Goal: Task Accomplishment & Management: Manage account settings

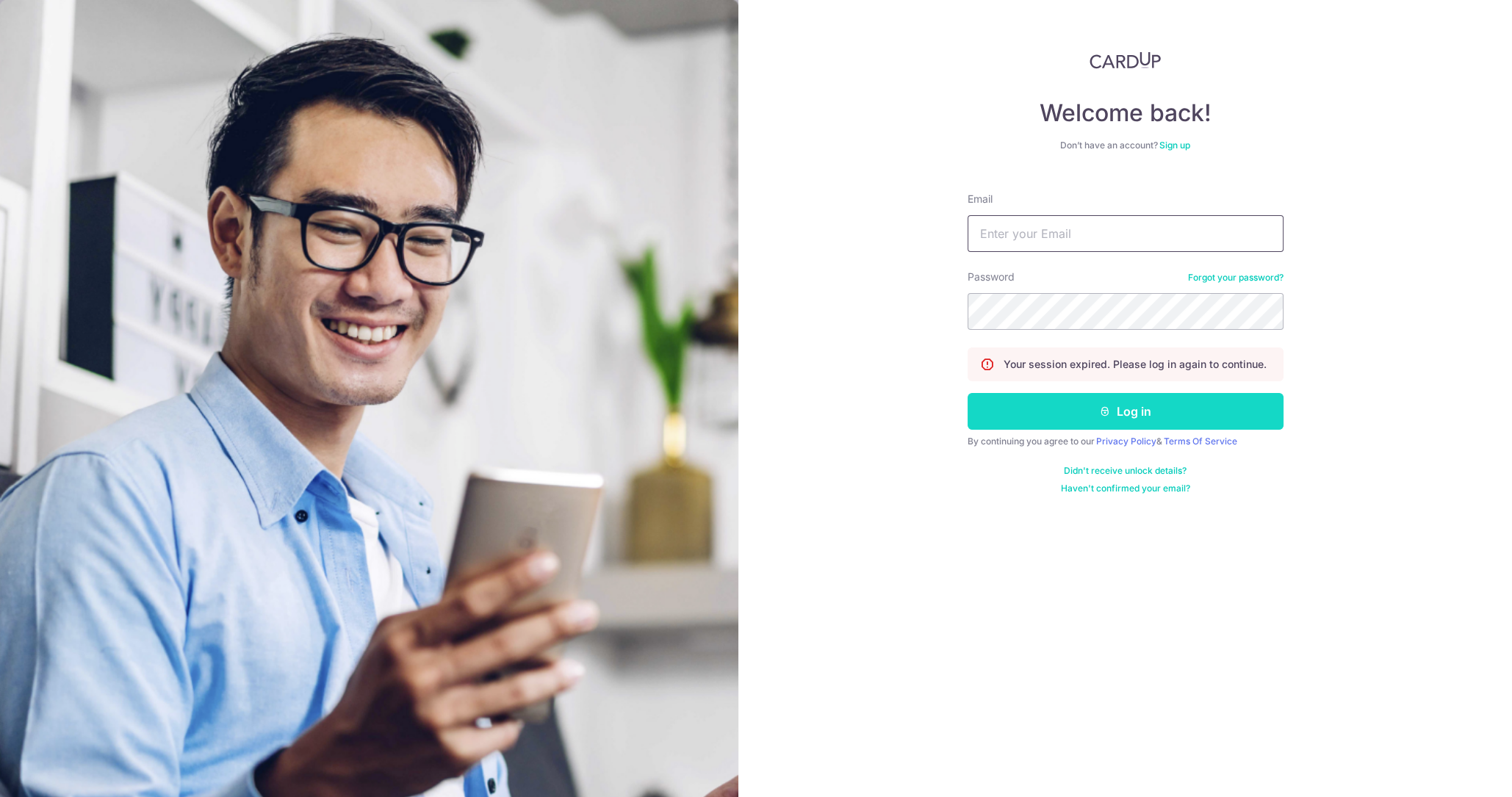
type input "[DOMAIN_NAME][EMAIL_ADDRESS][PERSON_NAME][PERSON_NAME][DOMAIN_NAME]"
click at [1097, 407] on button "Log in" at bounding box center [1125, 411] width 316 height 36
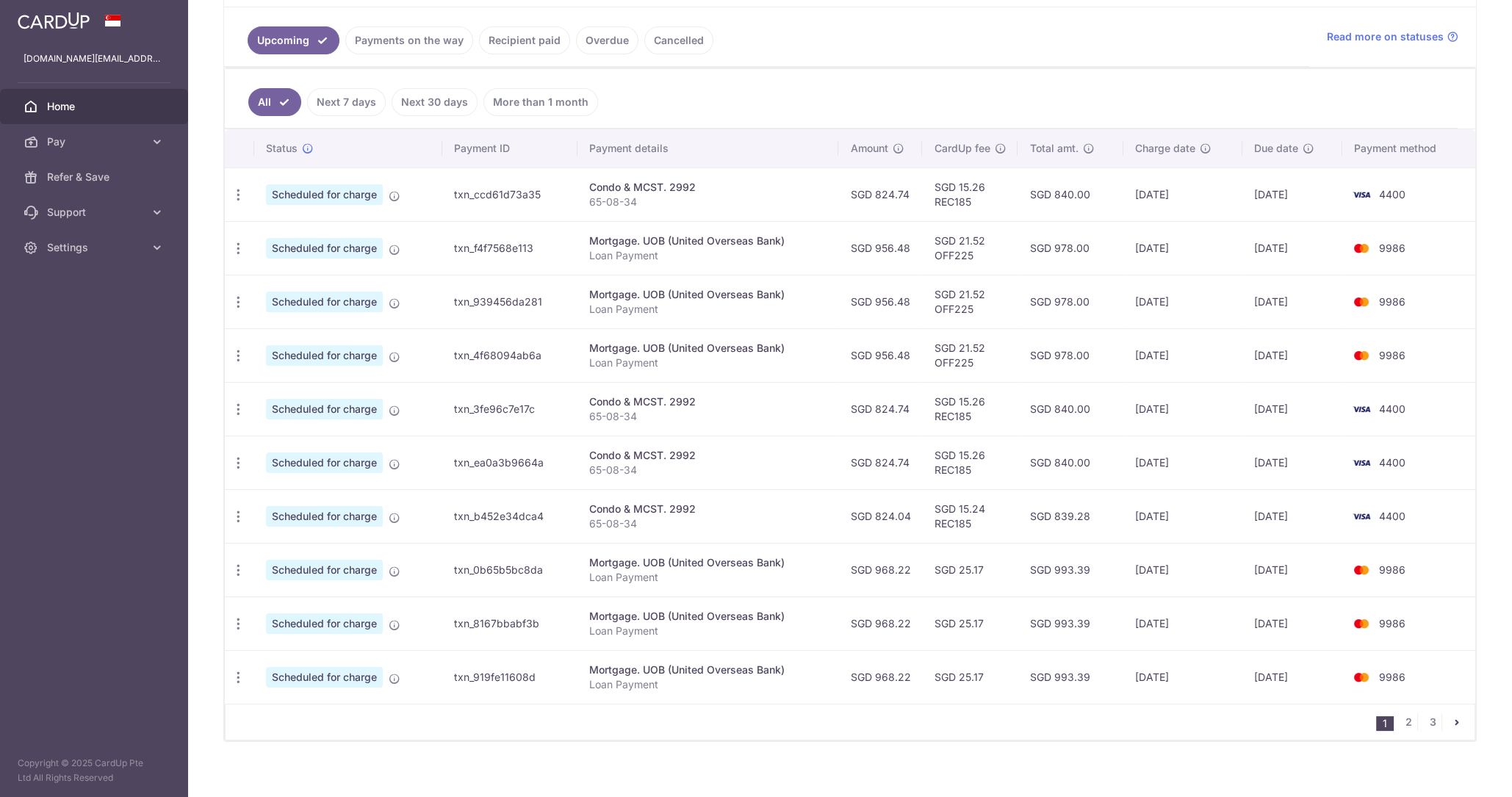
scroll to position [332, 0]
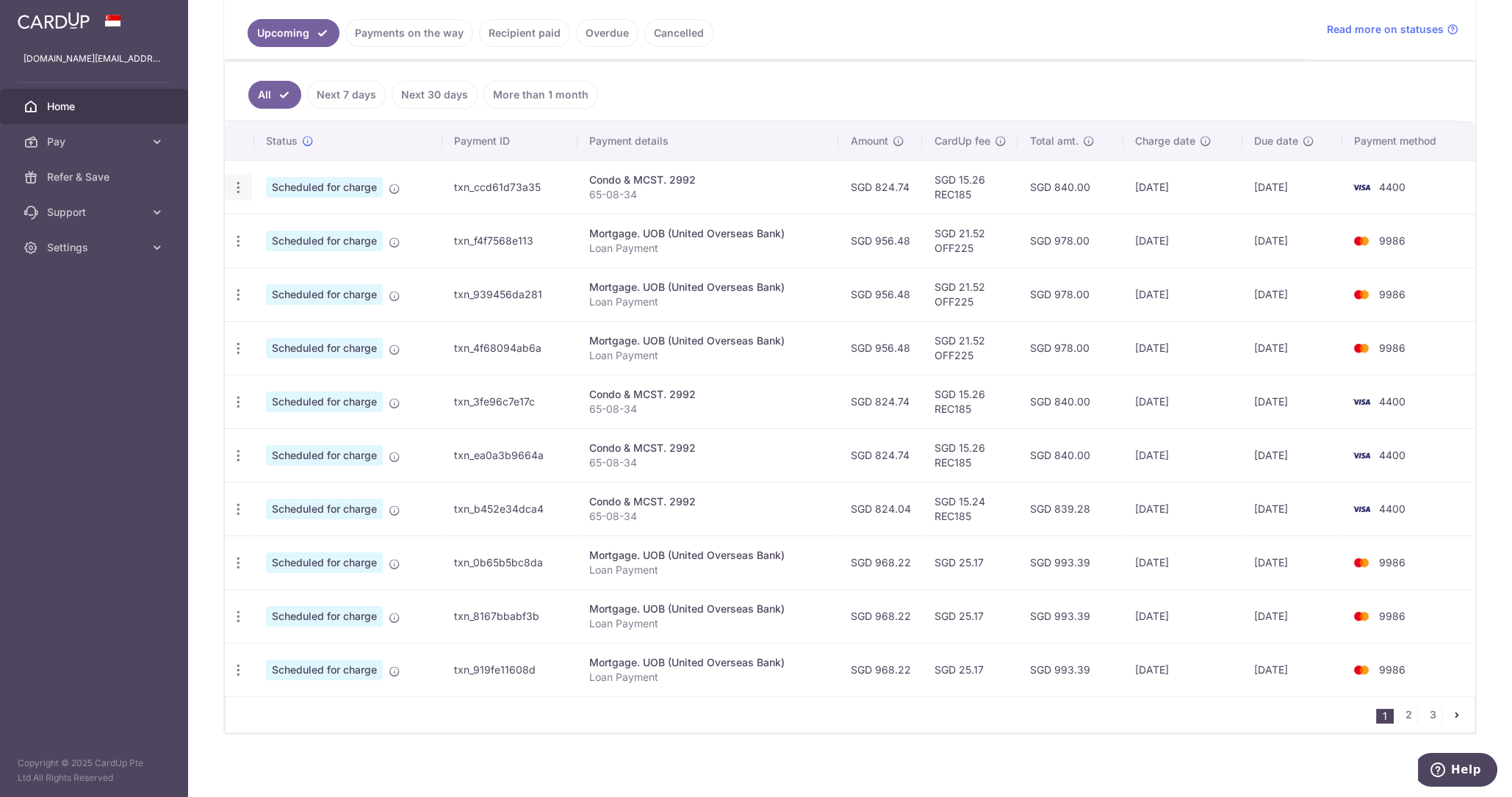
click at [241, 181] on icon "button" at bounding box center [238, 187] width 15 height 15
click at [299, 223] on span "Update payment" at bounding box center [316, 228] width 100 height 18
radio input "true"
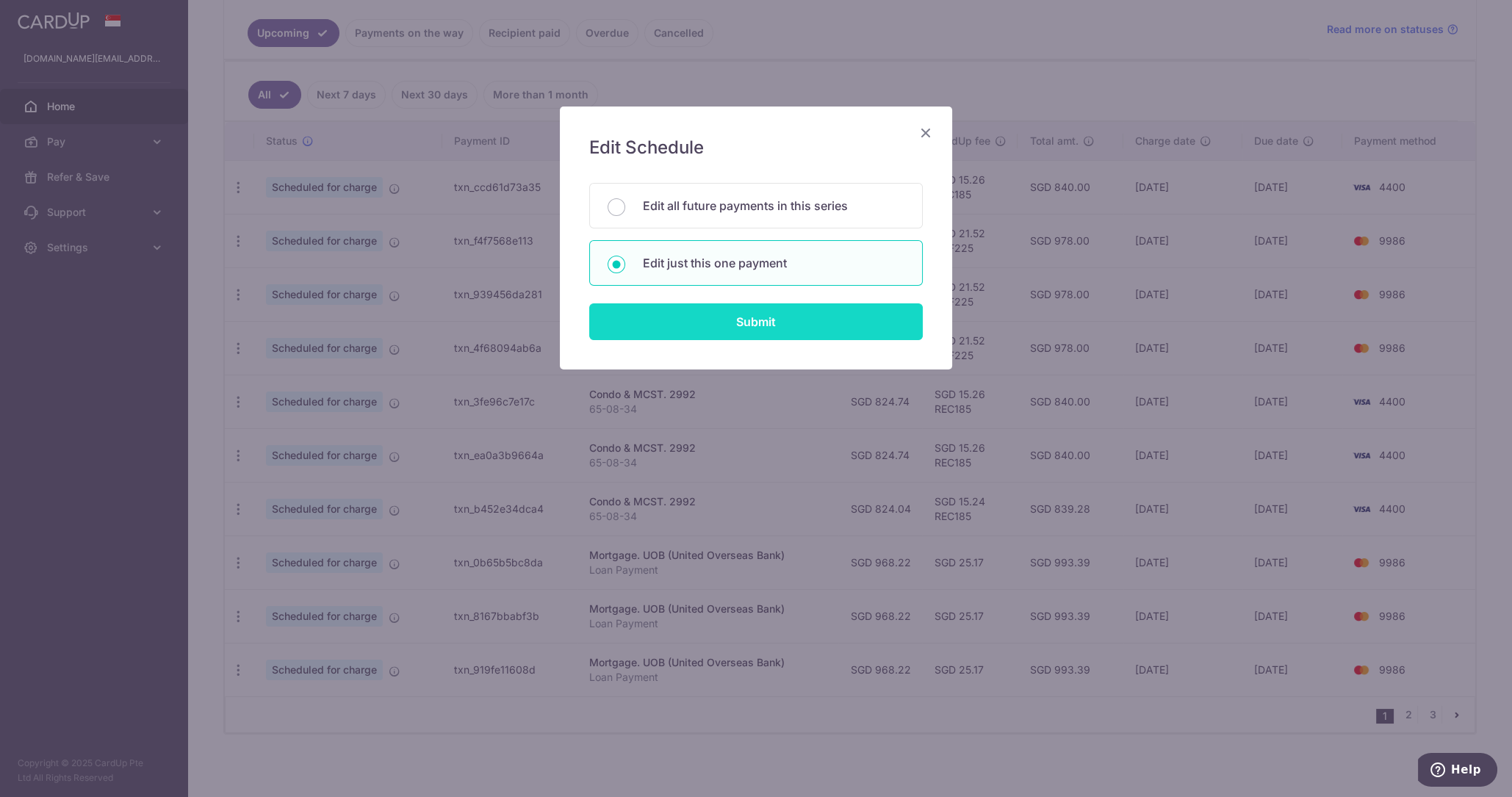
click at [742, 311] on input "Submit" at bounding box center [756, 321] width 334 height 36
radio input "true"
type input "824.74"
type input "22/10/2025"
type input "65-08-34"
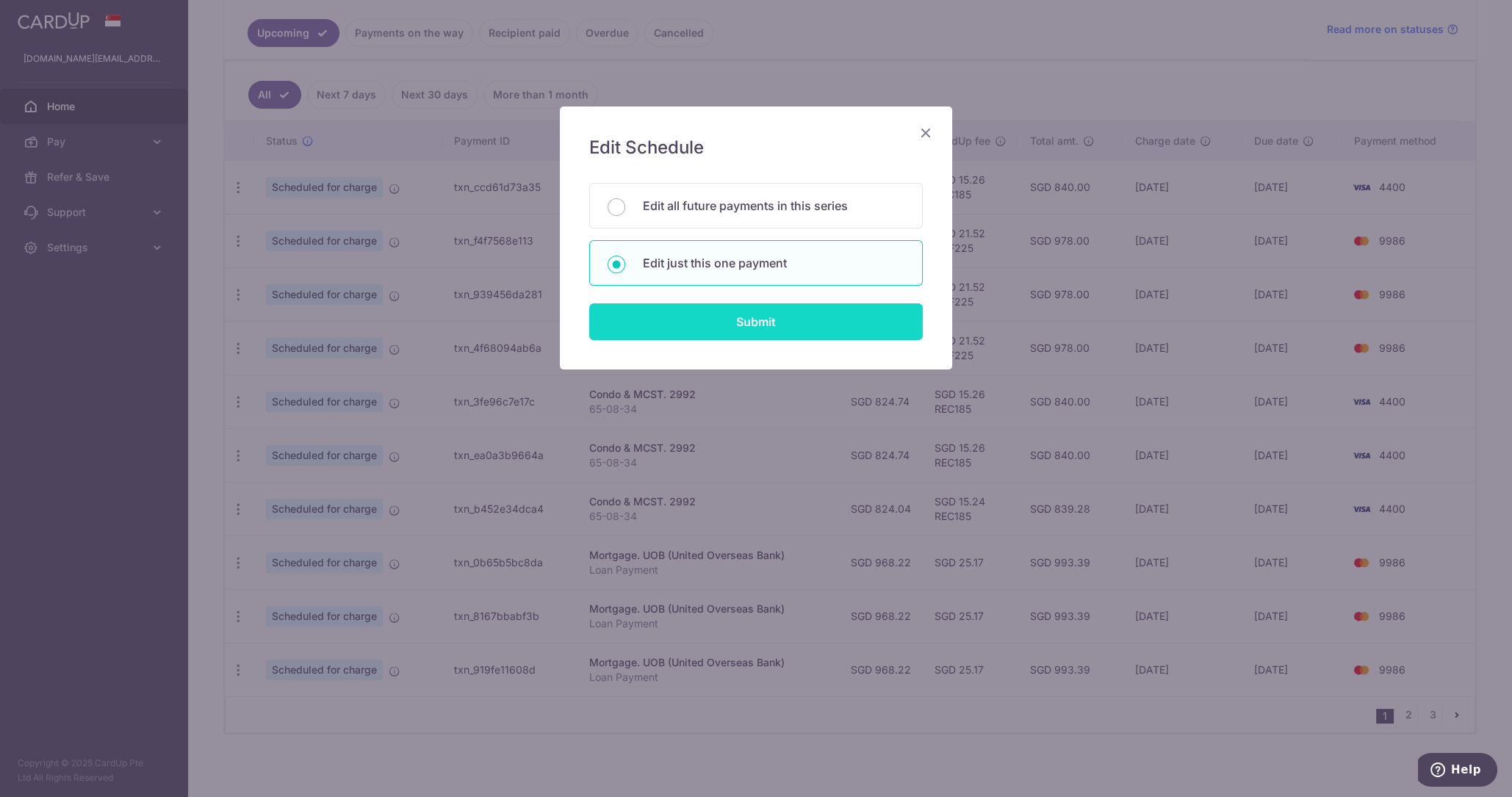
type input "REC185"
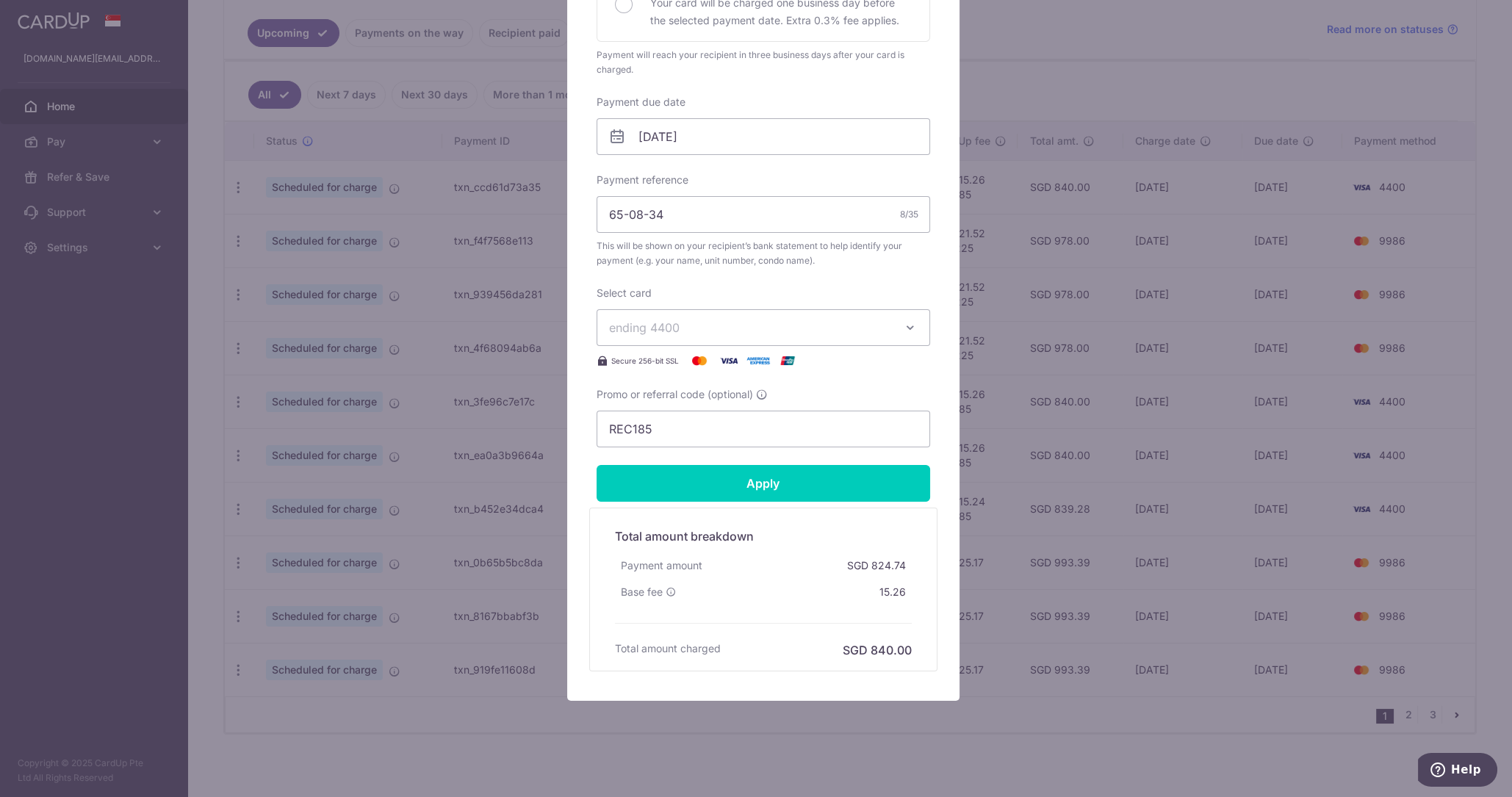
scroll to position [390, 0]
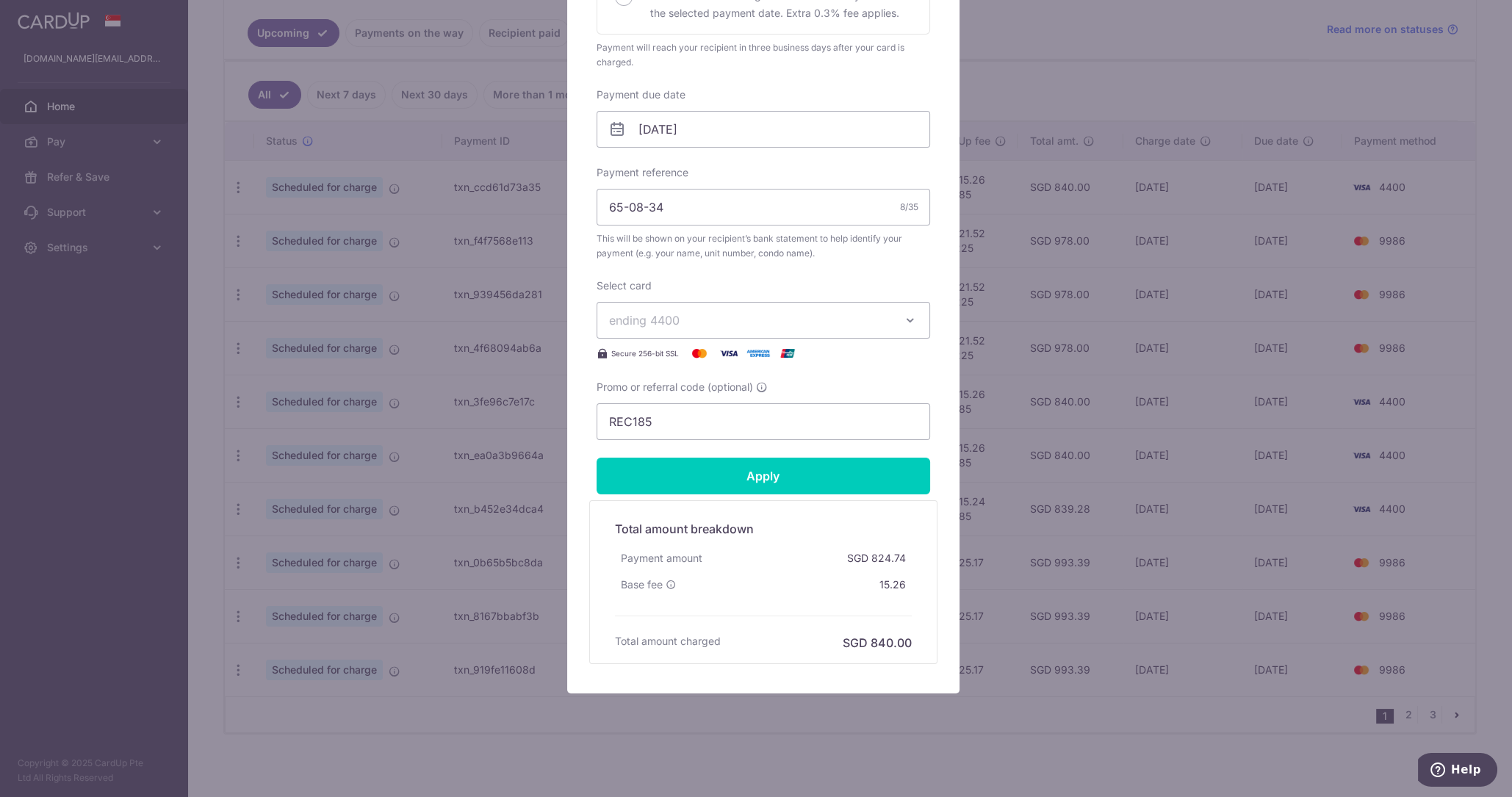
click at [733, 317] on span "ending 4400" at bounding box center [750, 320] width 282 height 18
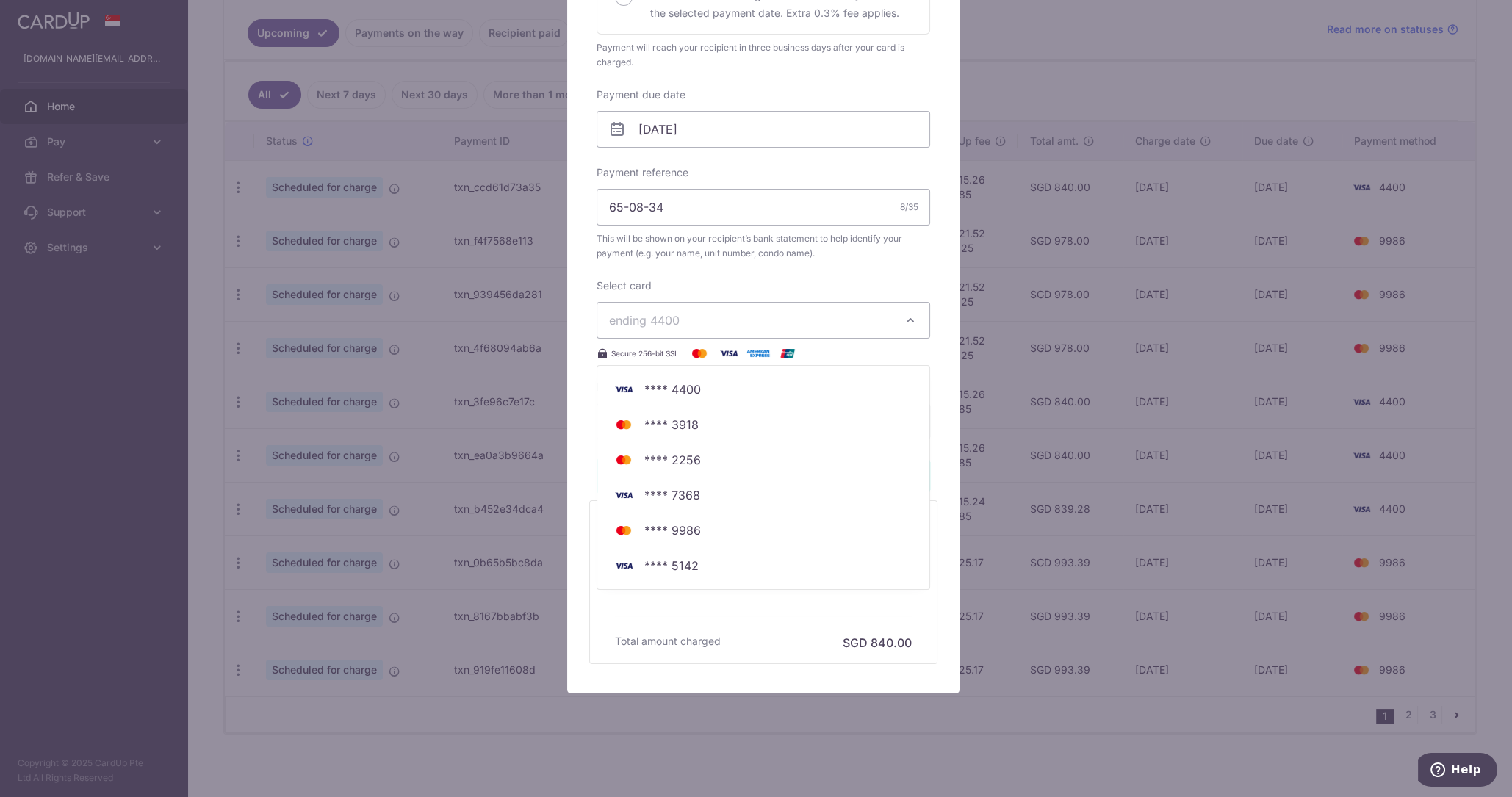
click at [1037, 114] on div "Edit payment By clicking apply, you will make changes to all payments to 2992 s…" at bounding box center [756, 398] width 1512 height 797
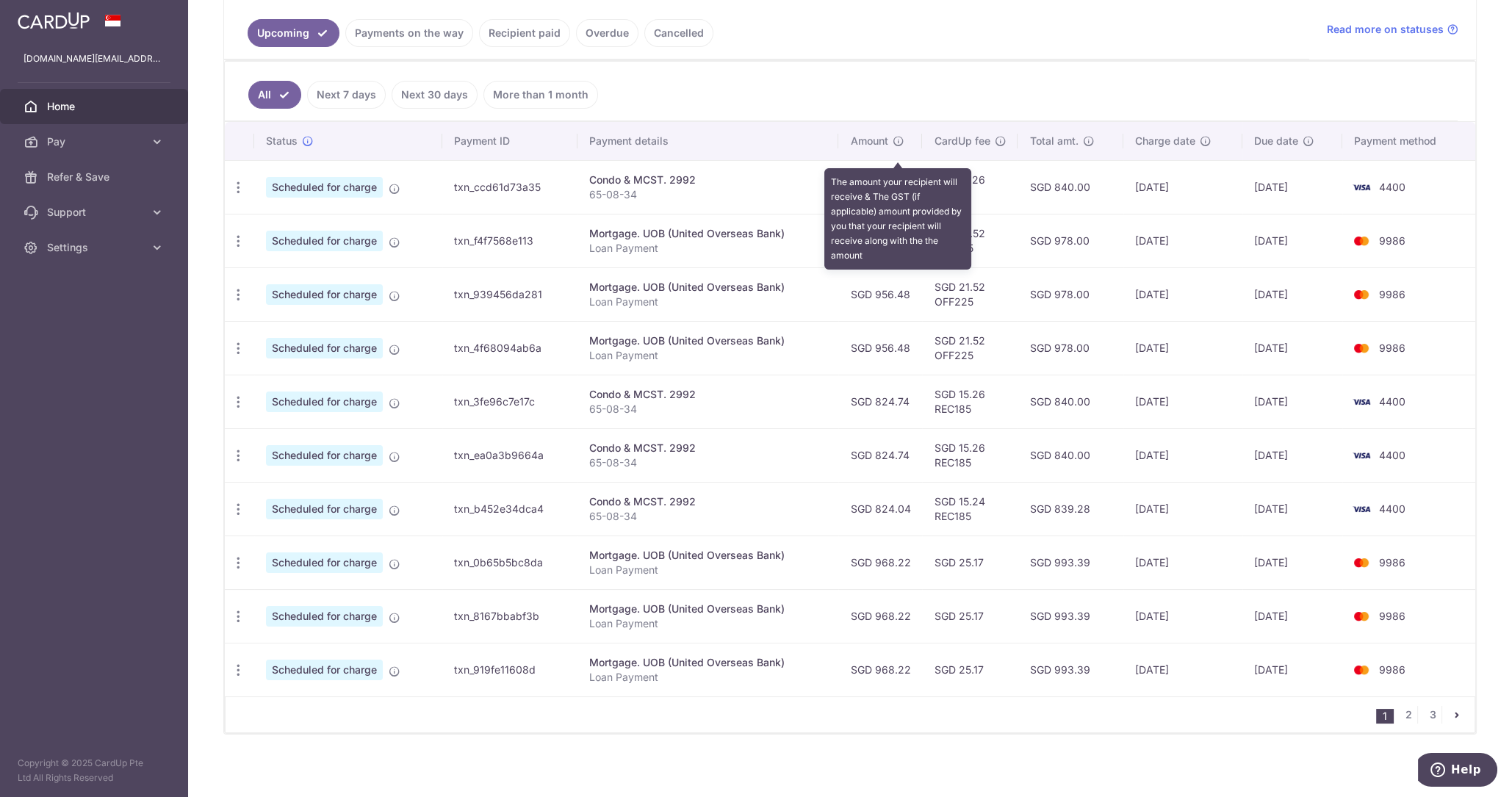
scroll to position [0, 0]
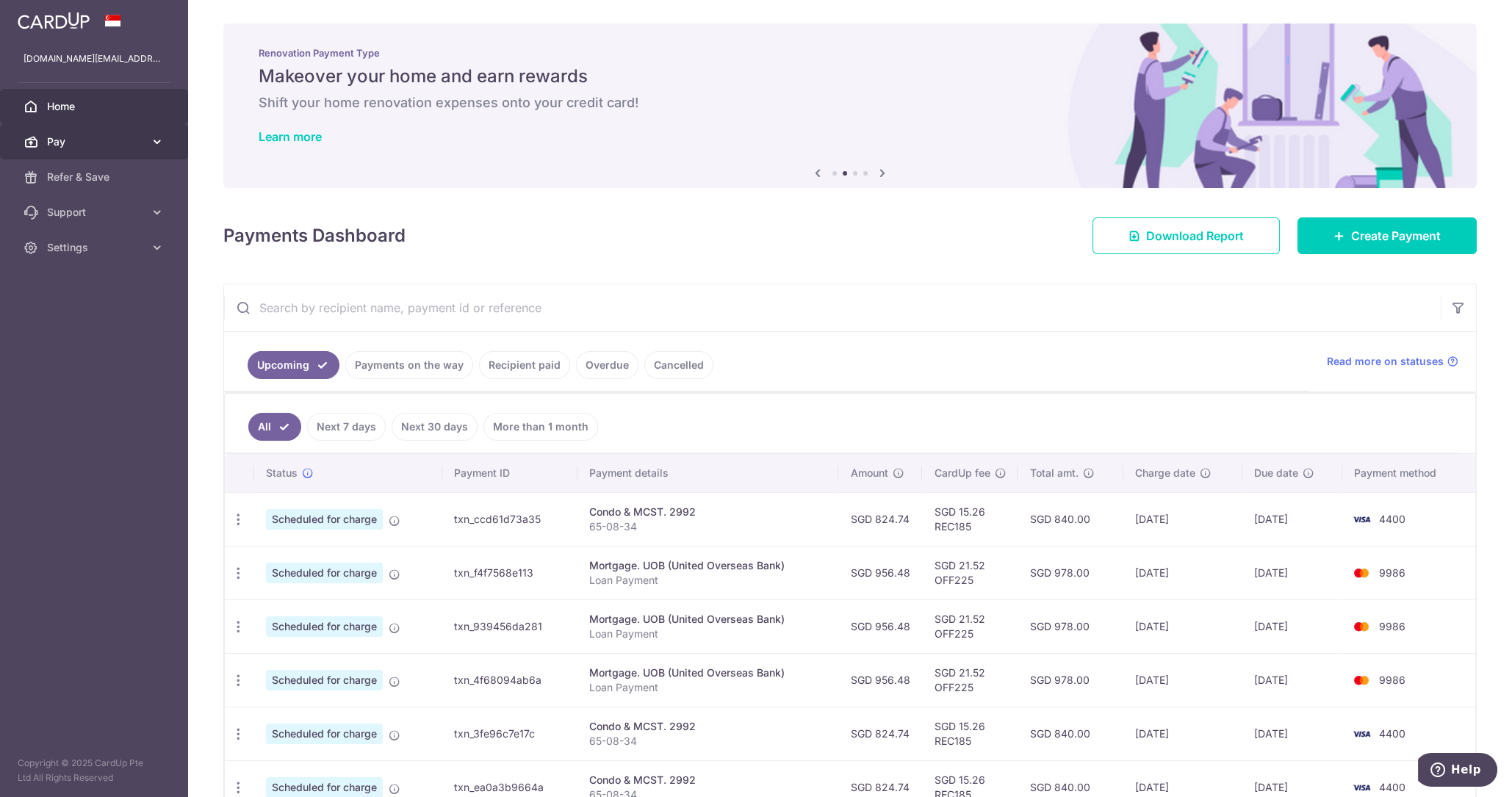
click at [156, 143] on icon at bounding box center [157, 142] width 15 height 15
click at [122, 173] on span "Payments" at bounding box center [96, 177] width 97 height 15
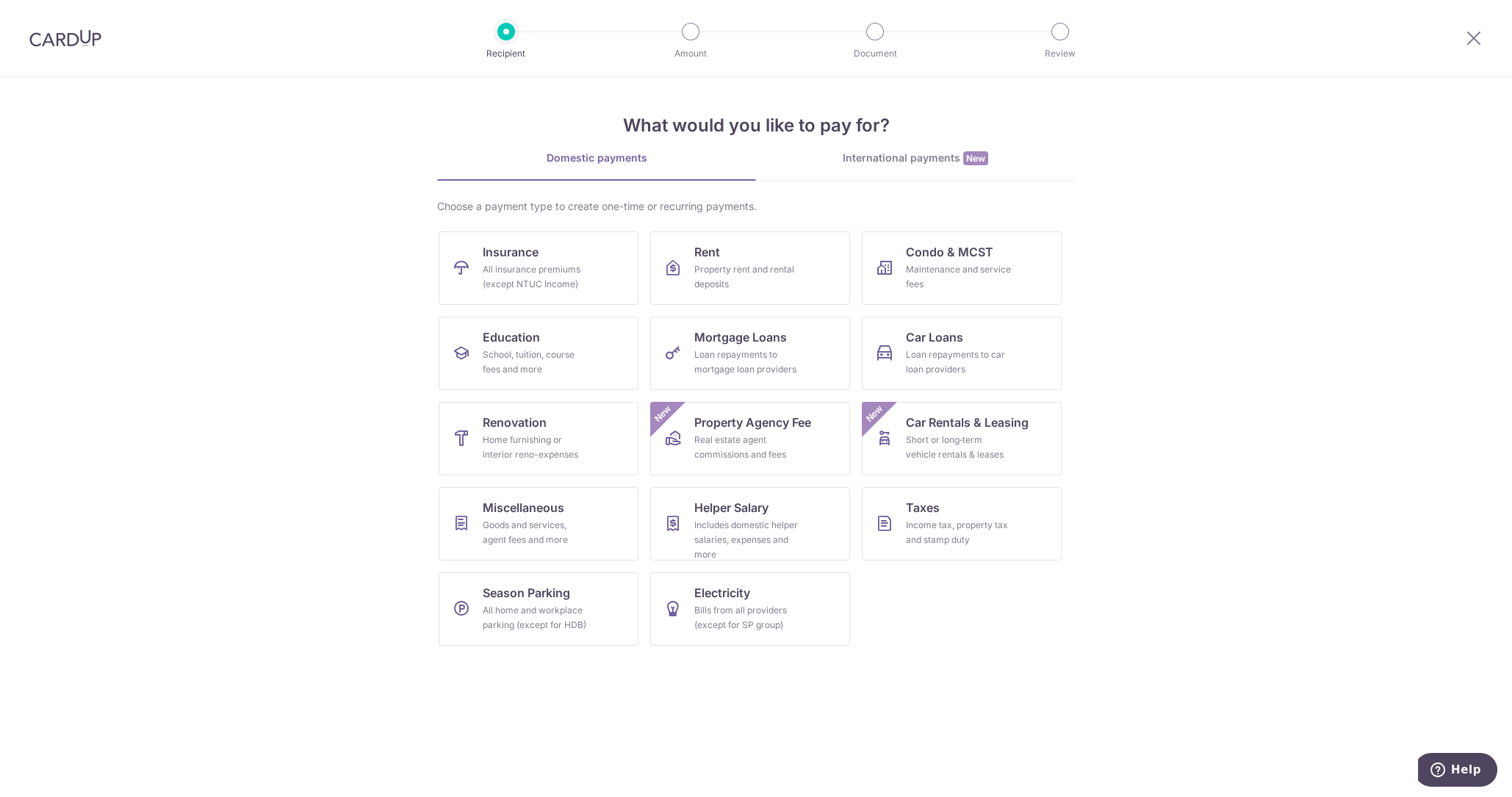
click at [64, 43] on img at bounding box center [65, 38] width 72 height 18
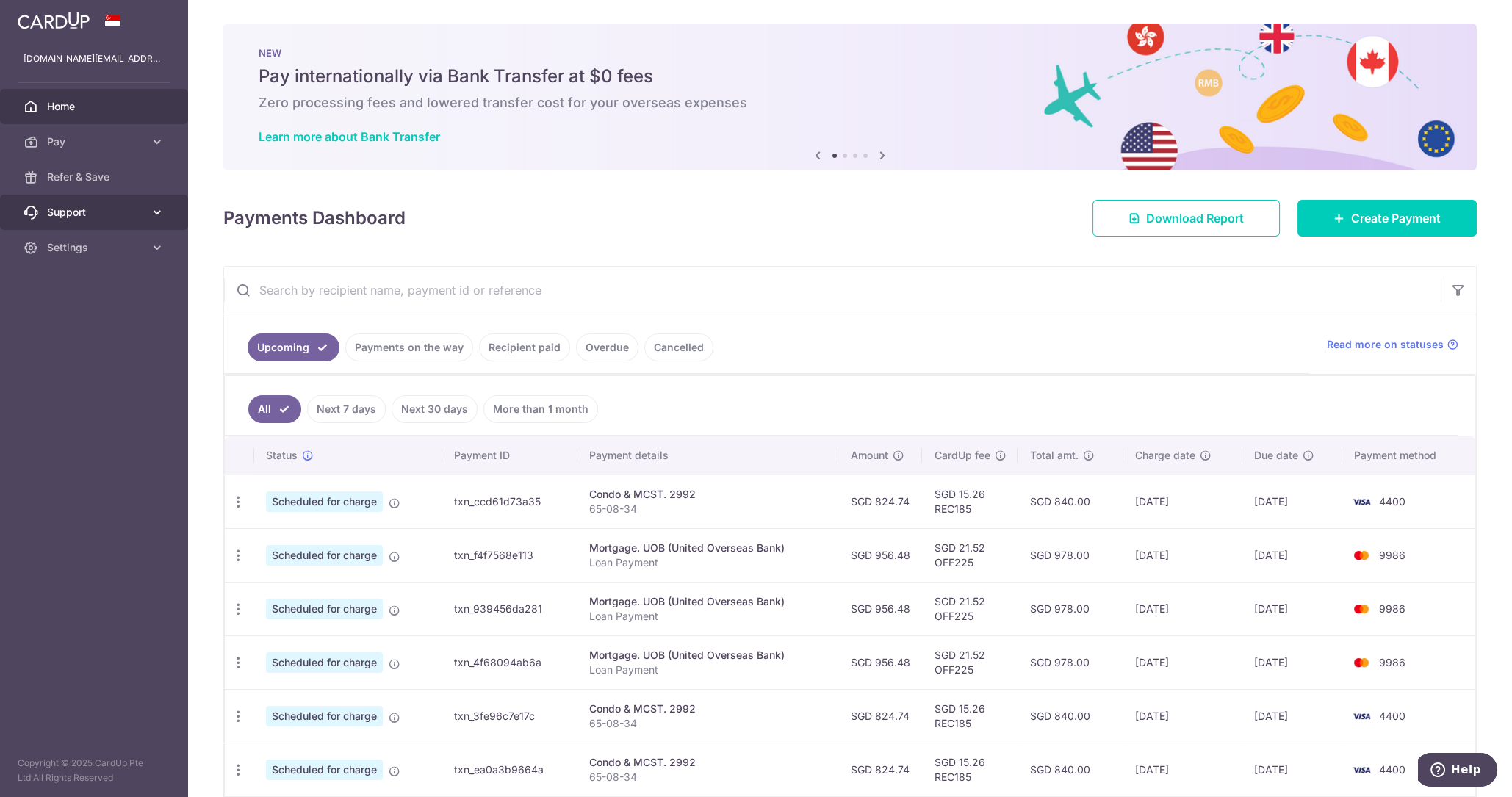
click at [160, 213] on icon at bounding box center [157, 212] width 15 height 15
click at [159, 213] on icon at bounding box center [157, 212] width 15 height 15
click at [155, 248] on icon at bounding box center [157, 247] width 15 height 15
click at [88, 281] on span "Account" at bounding box center [96, 283] width 97 height 15
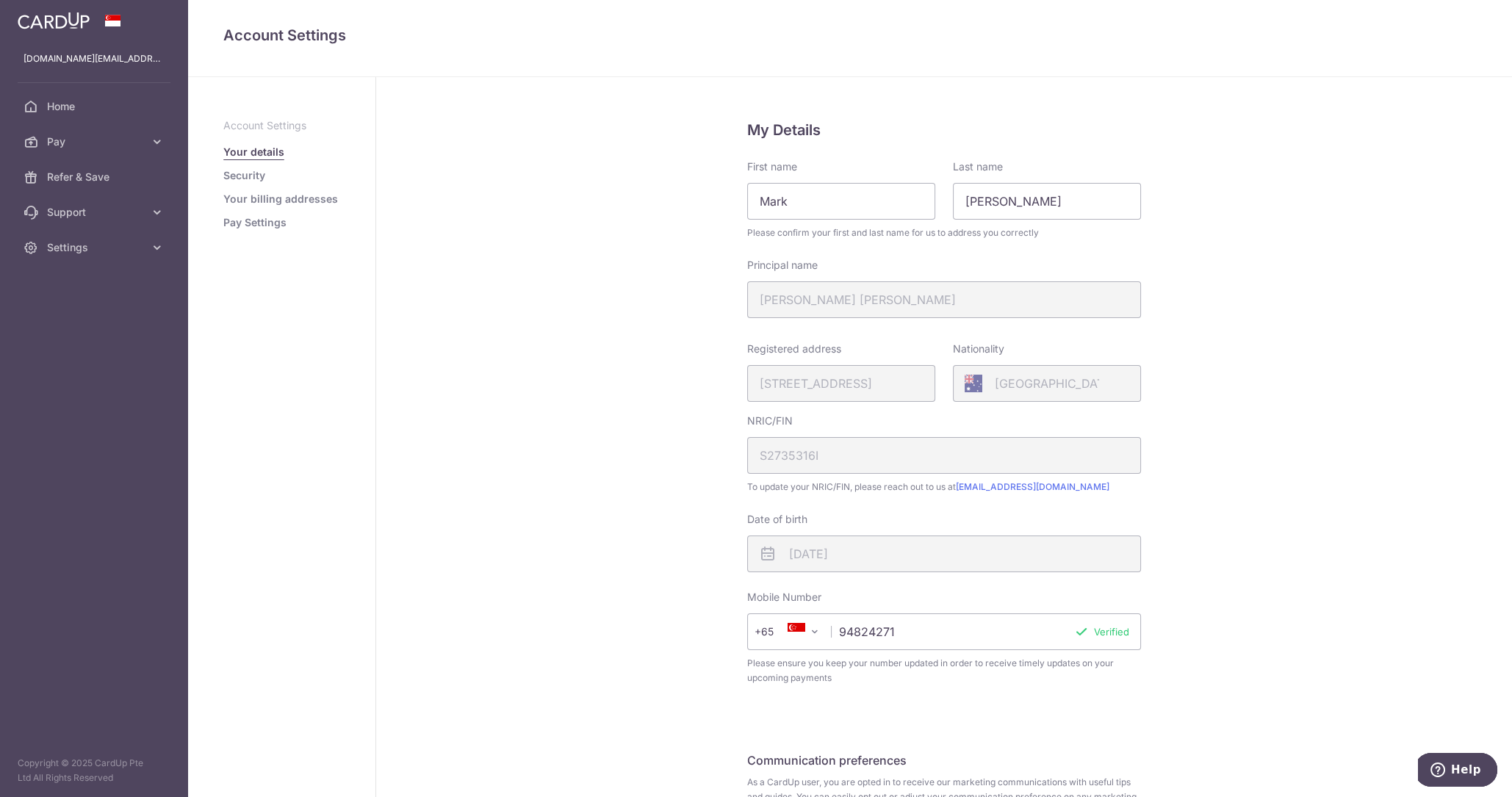
click at [272, 230] on link "Pay Settings" at bounding box center [255, 223] width 63 height 15
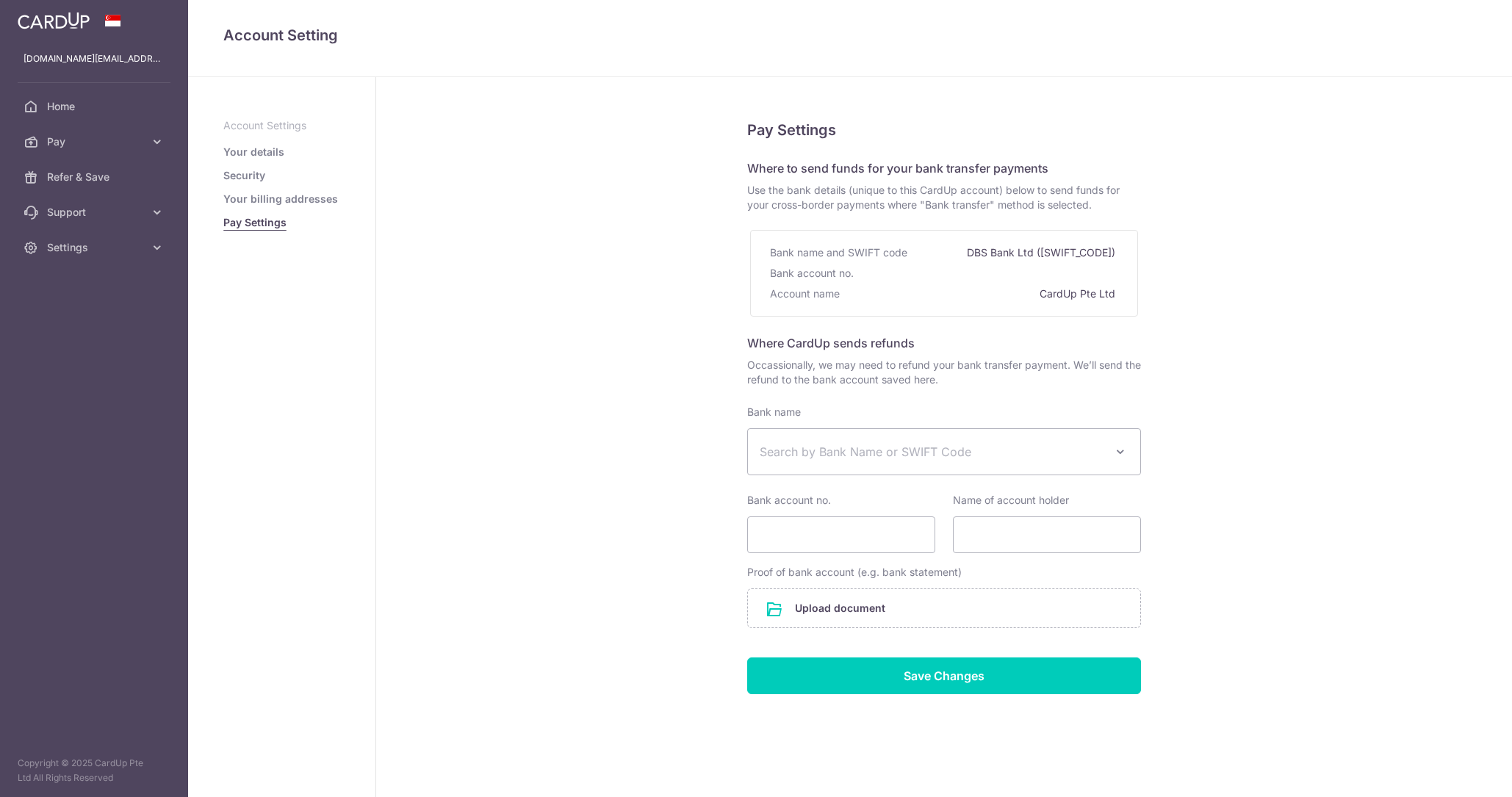
select select
click at [57, 99] on span "Home" at bounding box center [96, 106] width 97 height 15
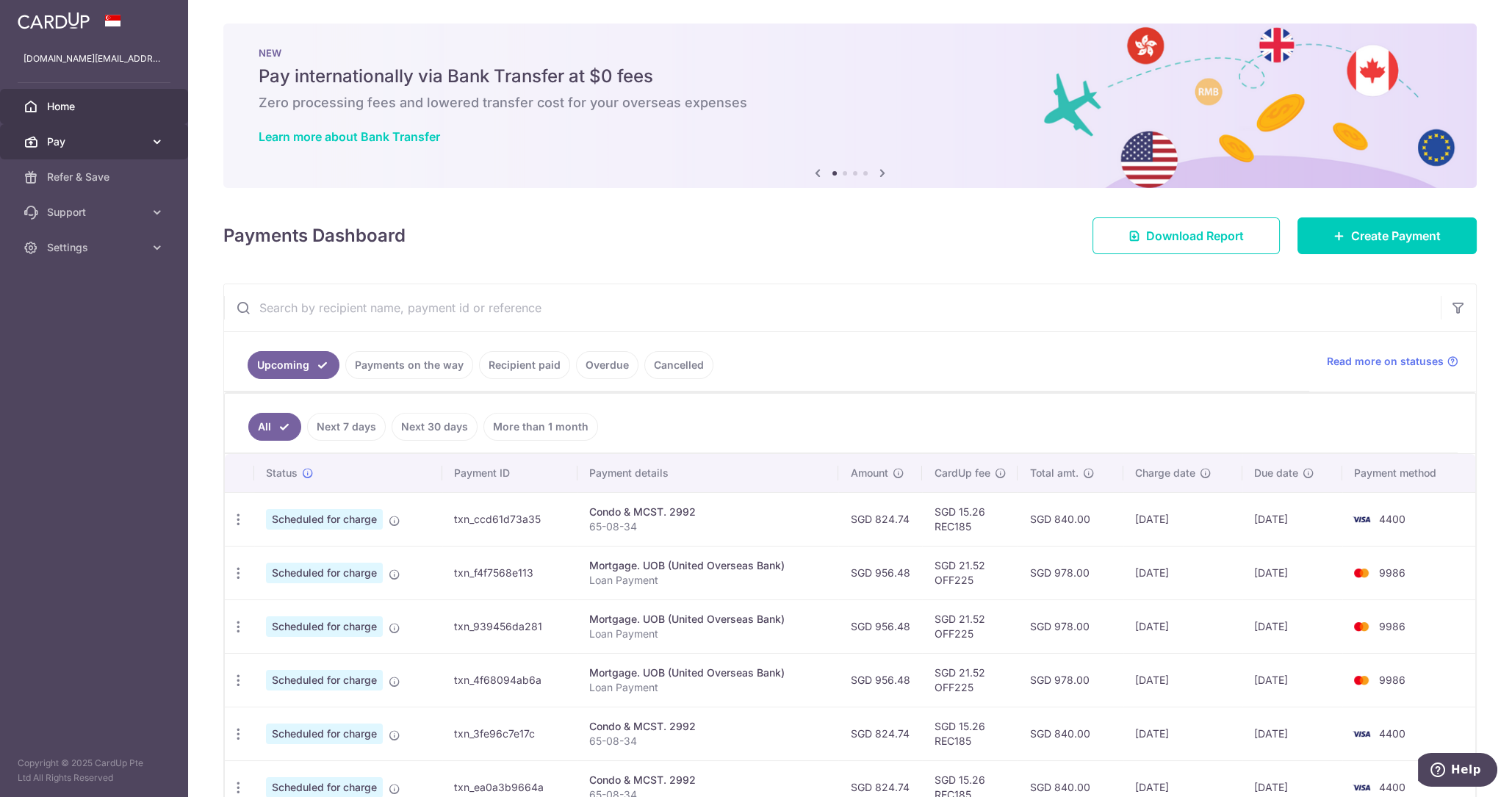
click at [158, 144] on icon at bounding box center [157, 142] width 15 height 15
click at [86, 248] on span "Cards" at bounding box center [96, 247] width 97 height 15
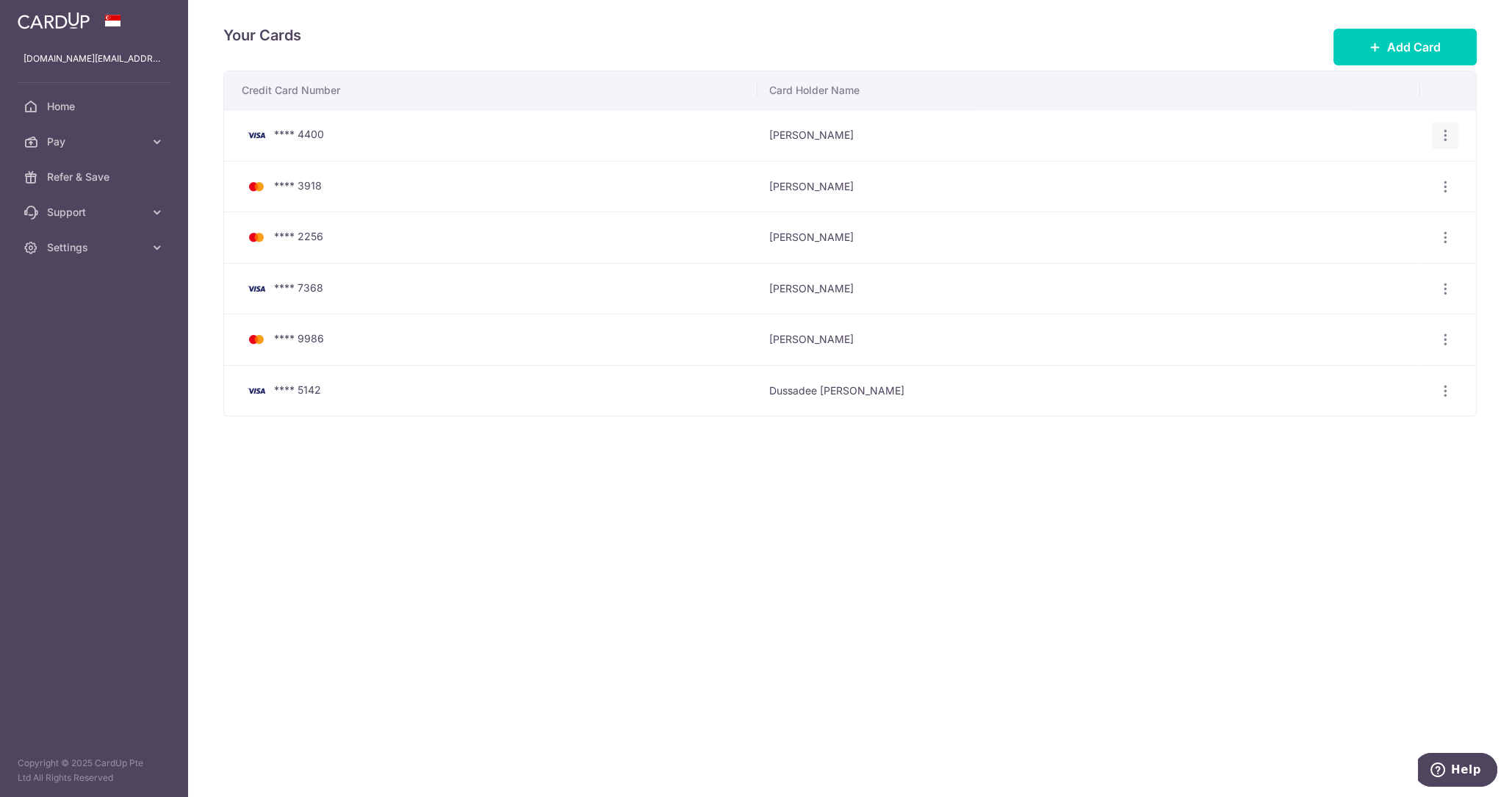
click at [1441, 138] on icon "button" at bounding box center [1445, 135] width 15 height 15
click at [1390, 179] on span "View/Edit" at bounding box center [1395, 177] width 100 height 18
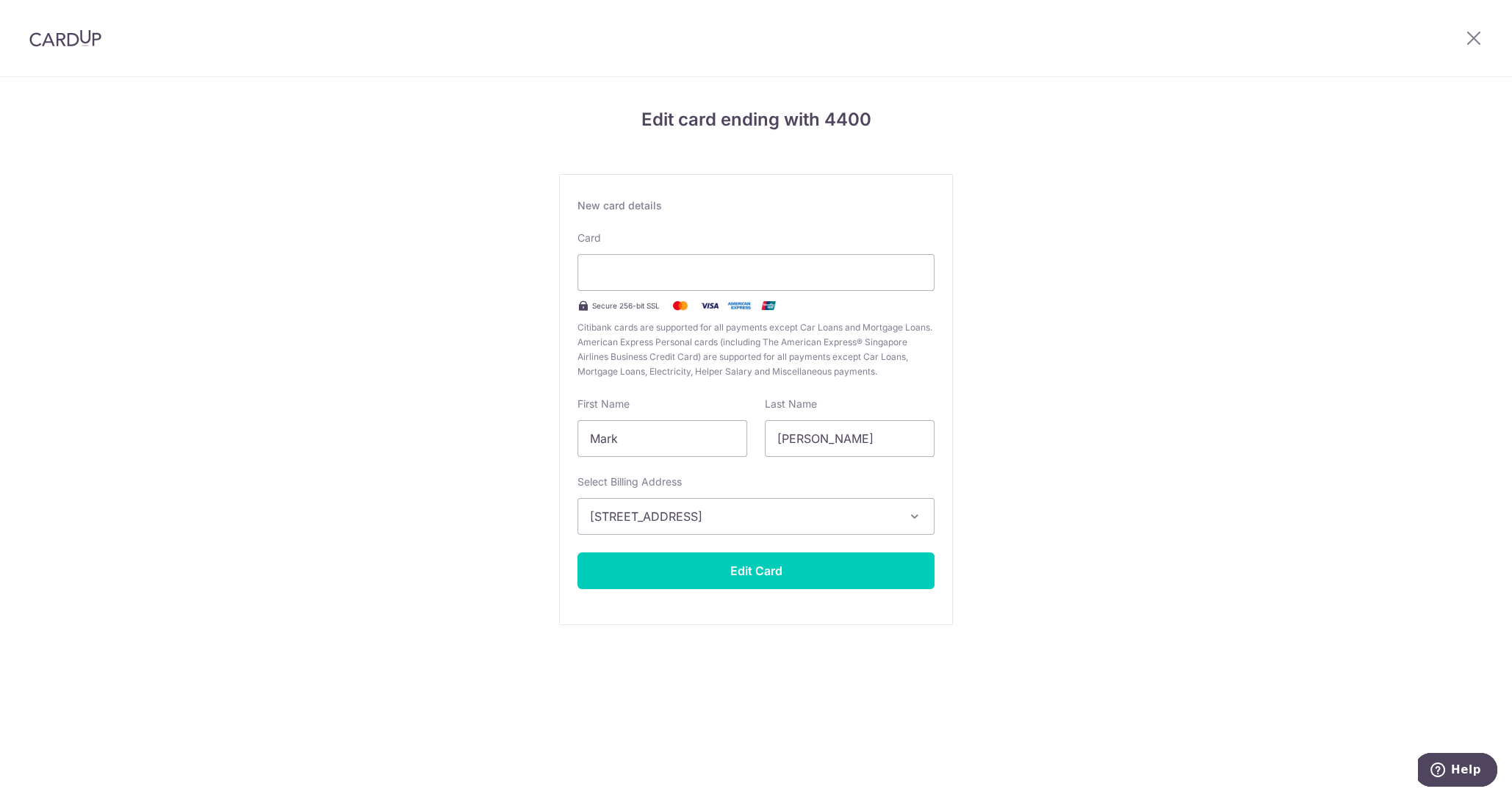
drag, startPoint x: 721, startPoint y: 640, endPoint x: 730, endPoint y: 628, distance: 15.0
click at [721, 640] on div "Edit card ending with 4400 New card details Card Secure 256-bit SSL Citibank ca…" at bounding box center [756, 386] width 1512 height 617
click at [780, 565] on button "Edit Card" at bounding box center [756, 570] width 357 height 36
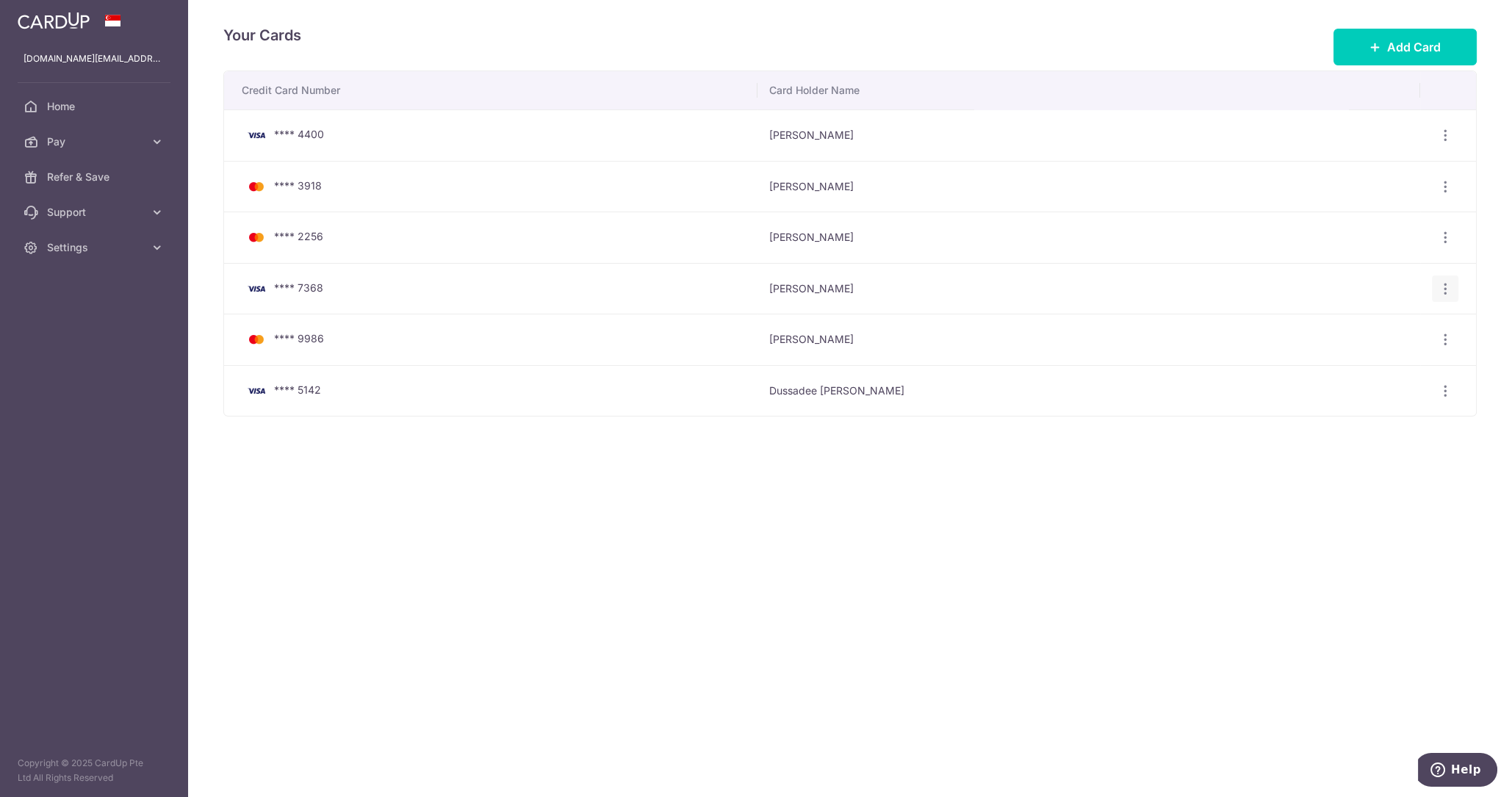
click at [1453, 287] on div "View/Edit [GEOGRAPHIC_DATA]" at bounding box center [1446, 289] width 28 height 28
click at [1449, 287] on icon "button" at bounding box center [1445, 288] width 15 height 15
click at [1379, 368] on span "Delete" at bounding box center [1395, 364] width 100 height 18
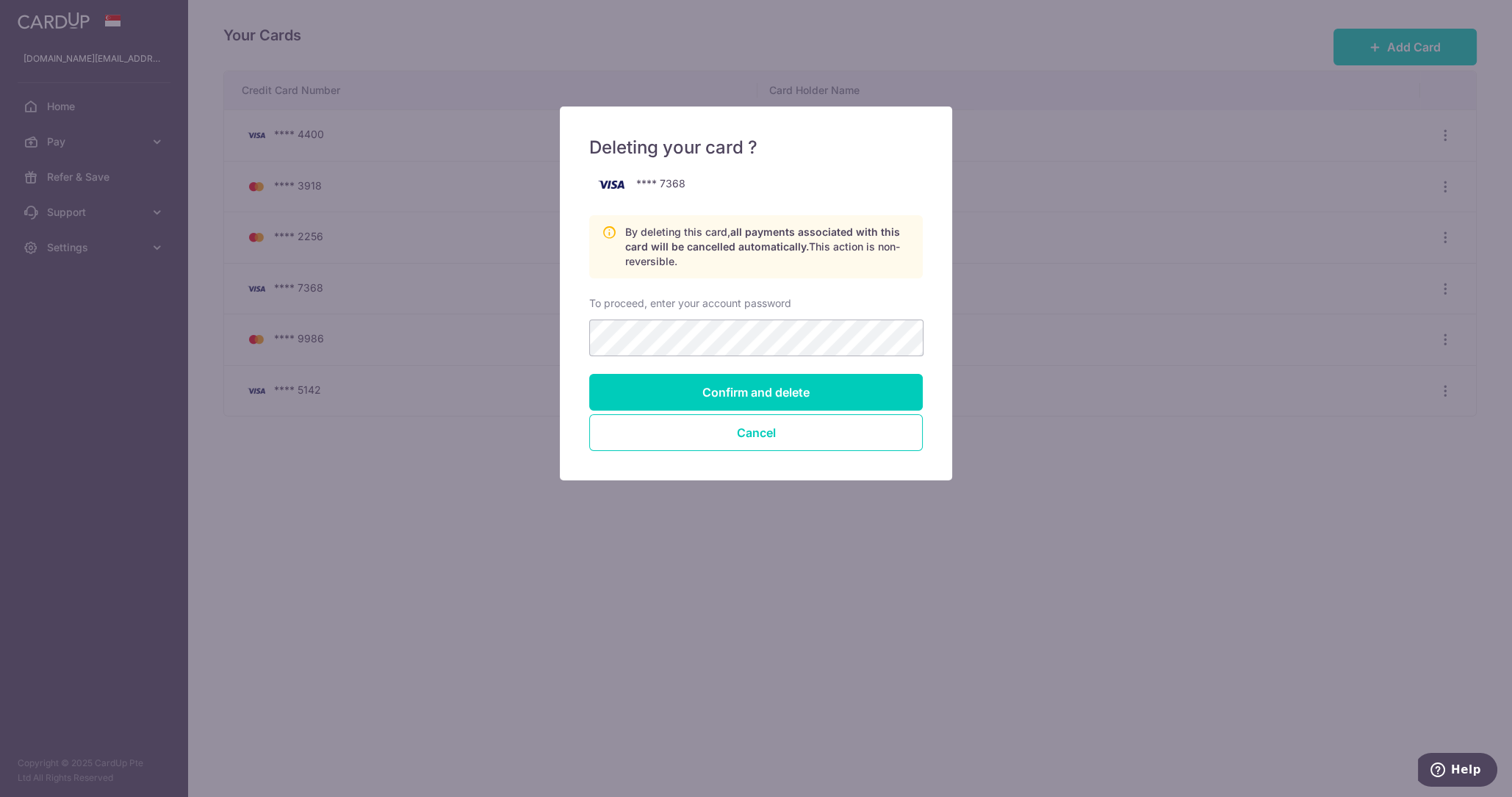
drag, startPoint x: 0, startPoint y: 36, endPoint x: 630, endPoint y: 46, distance: 630.1
click at [630, 46] on div "Deleting your card ? **** 7368 By deleting this card, all payments associated w…" at bounding box center [756, 398] width 1512 height 797
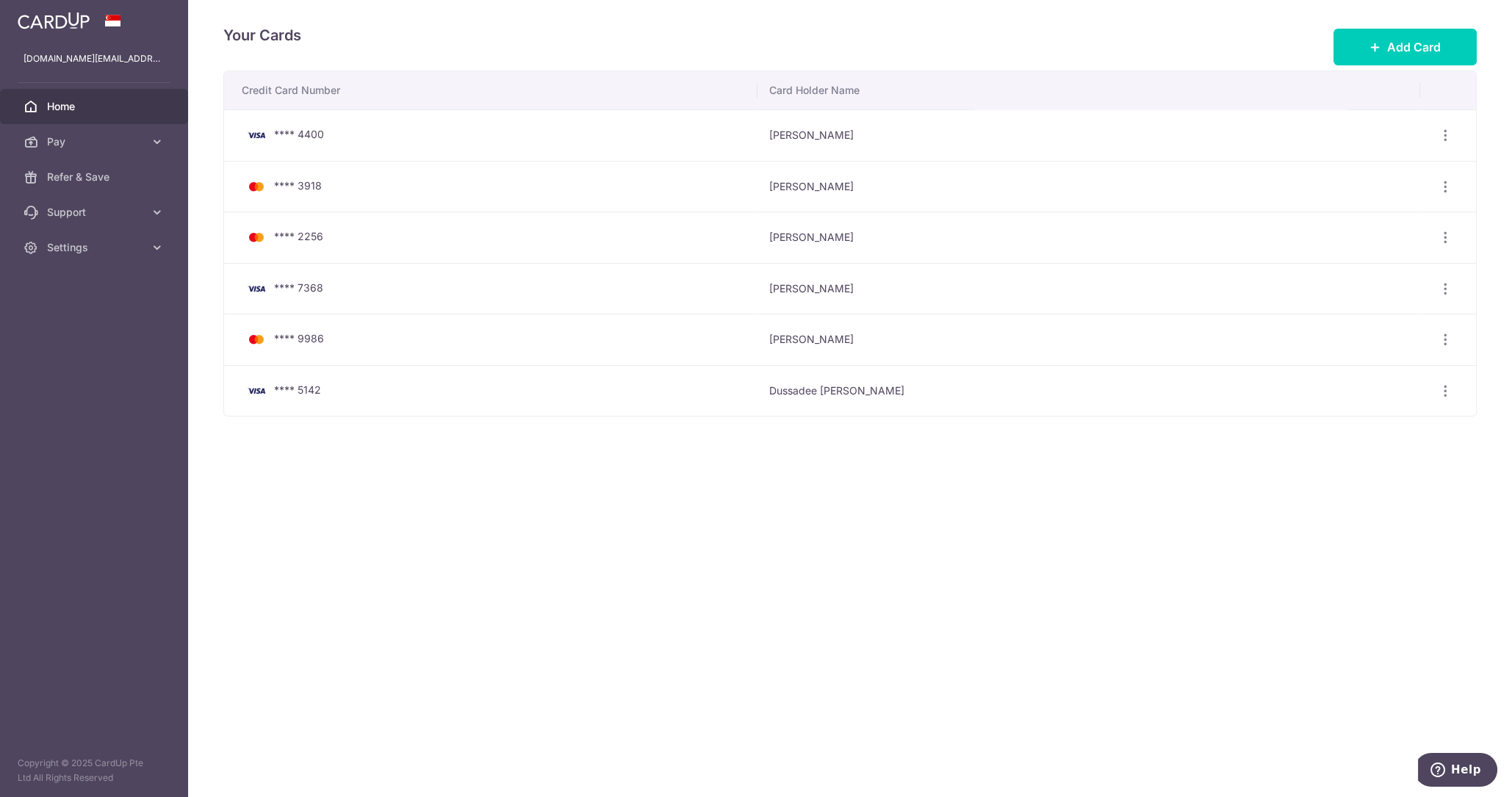
click at [79, 104] on span "Home" at bounding box center [96, 106] width 97 height 15
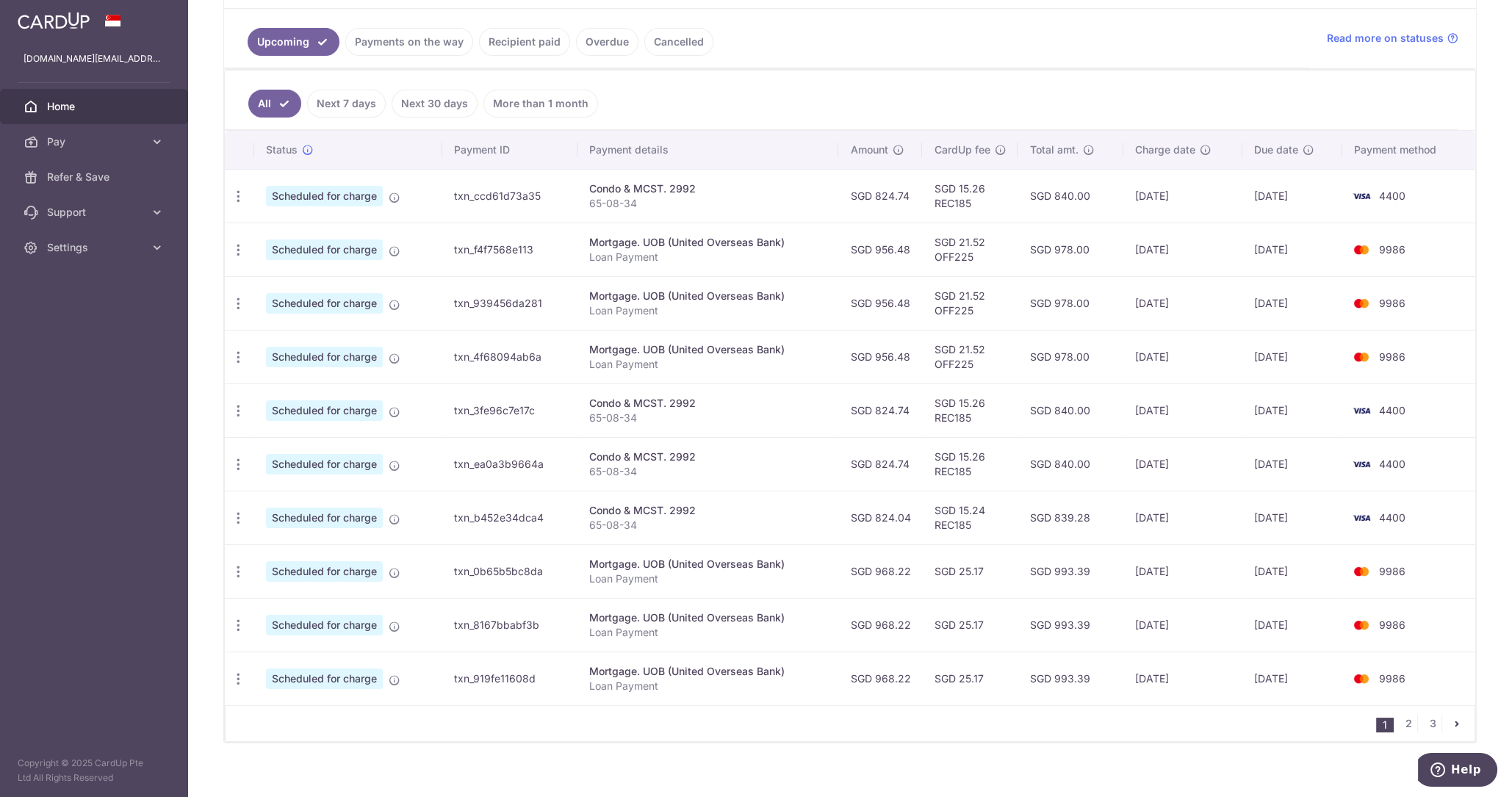
scroll to position [332, 0]
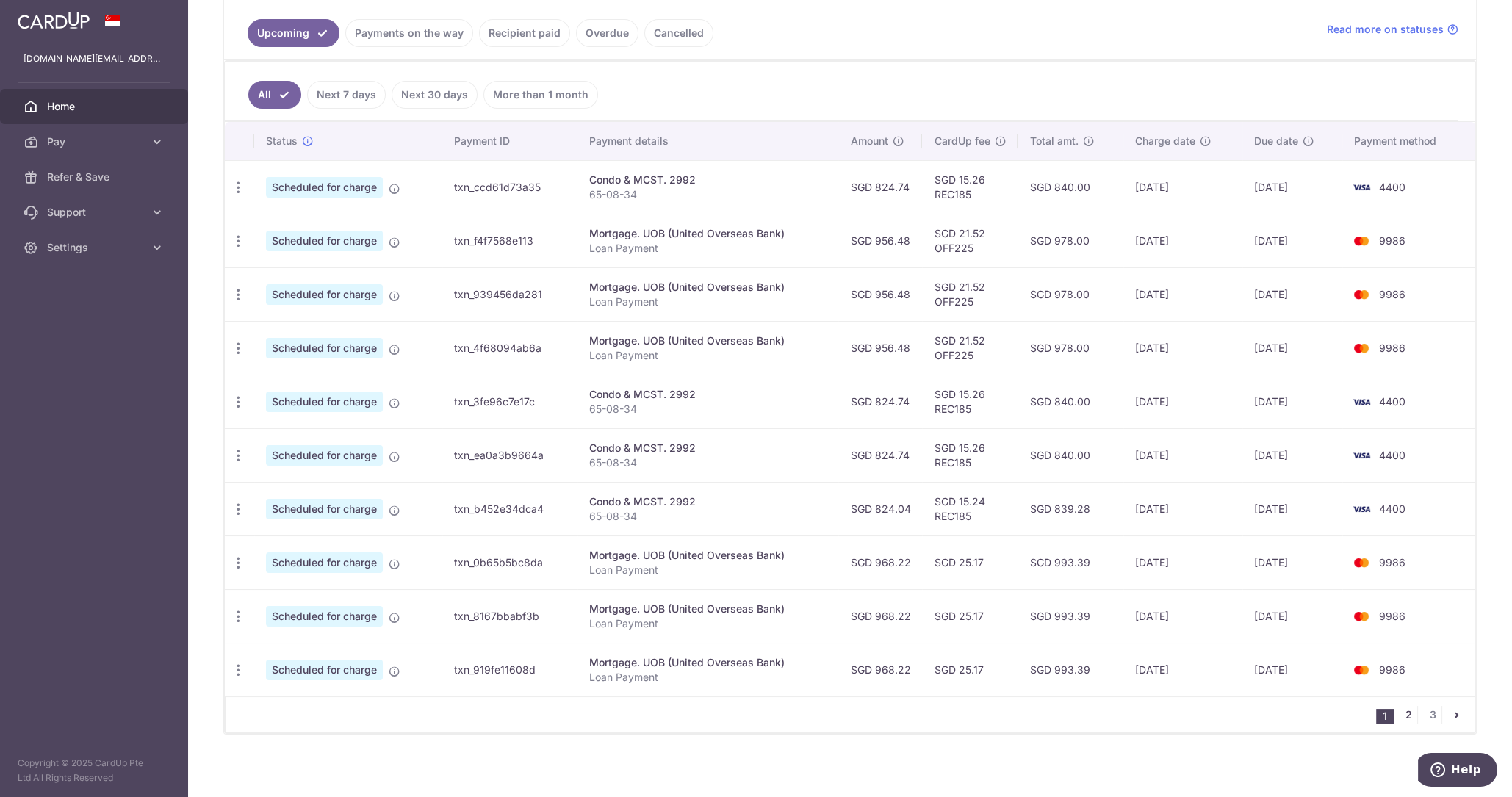
click at [1401, 709] on link "2" at bounding box center [1408, 714] width 18 height 18
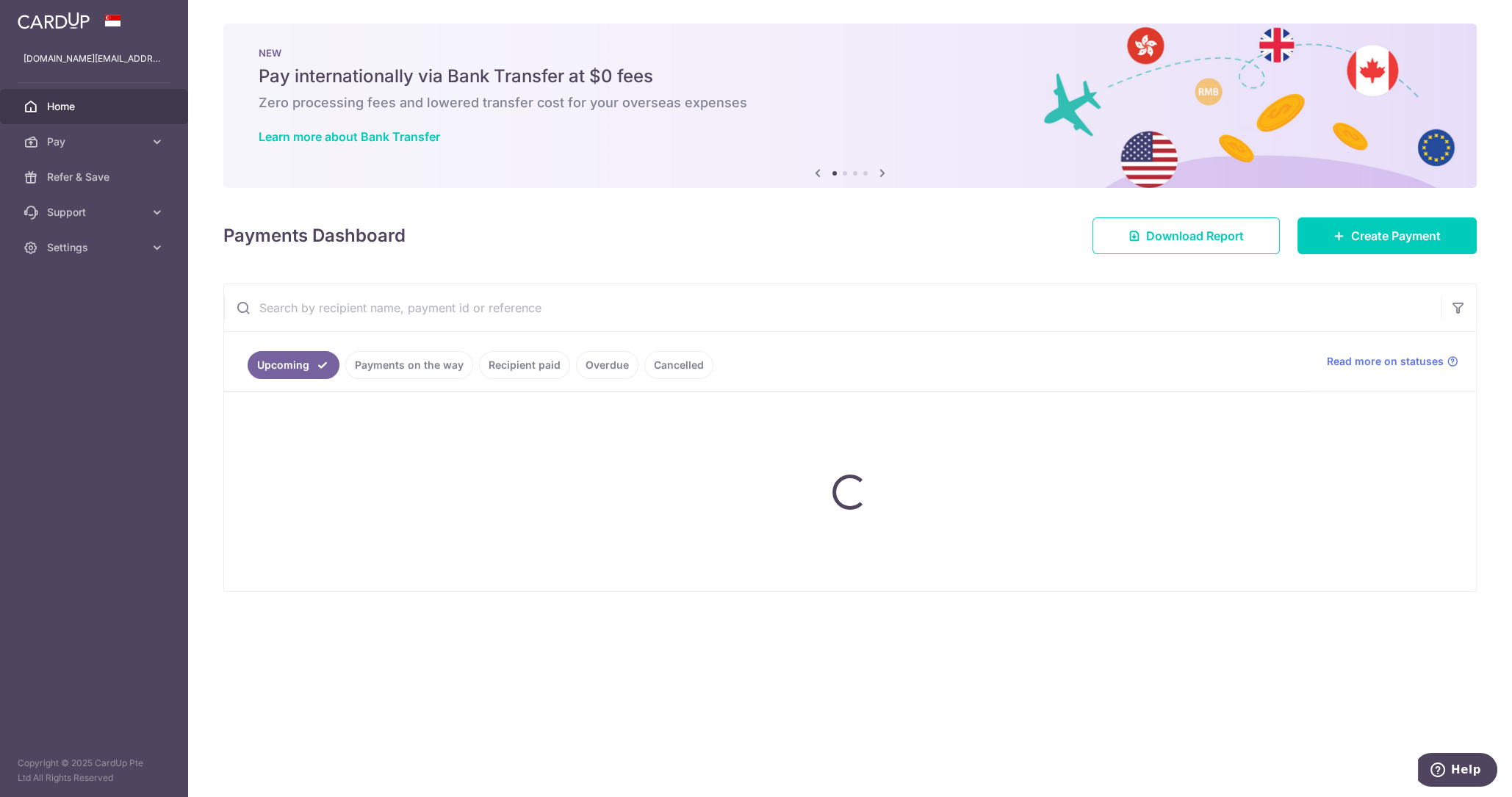
scroll to position [0, 0]
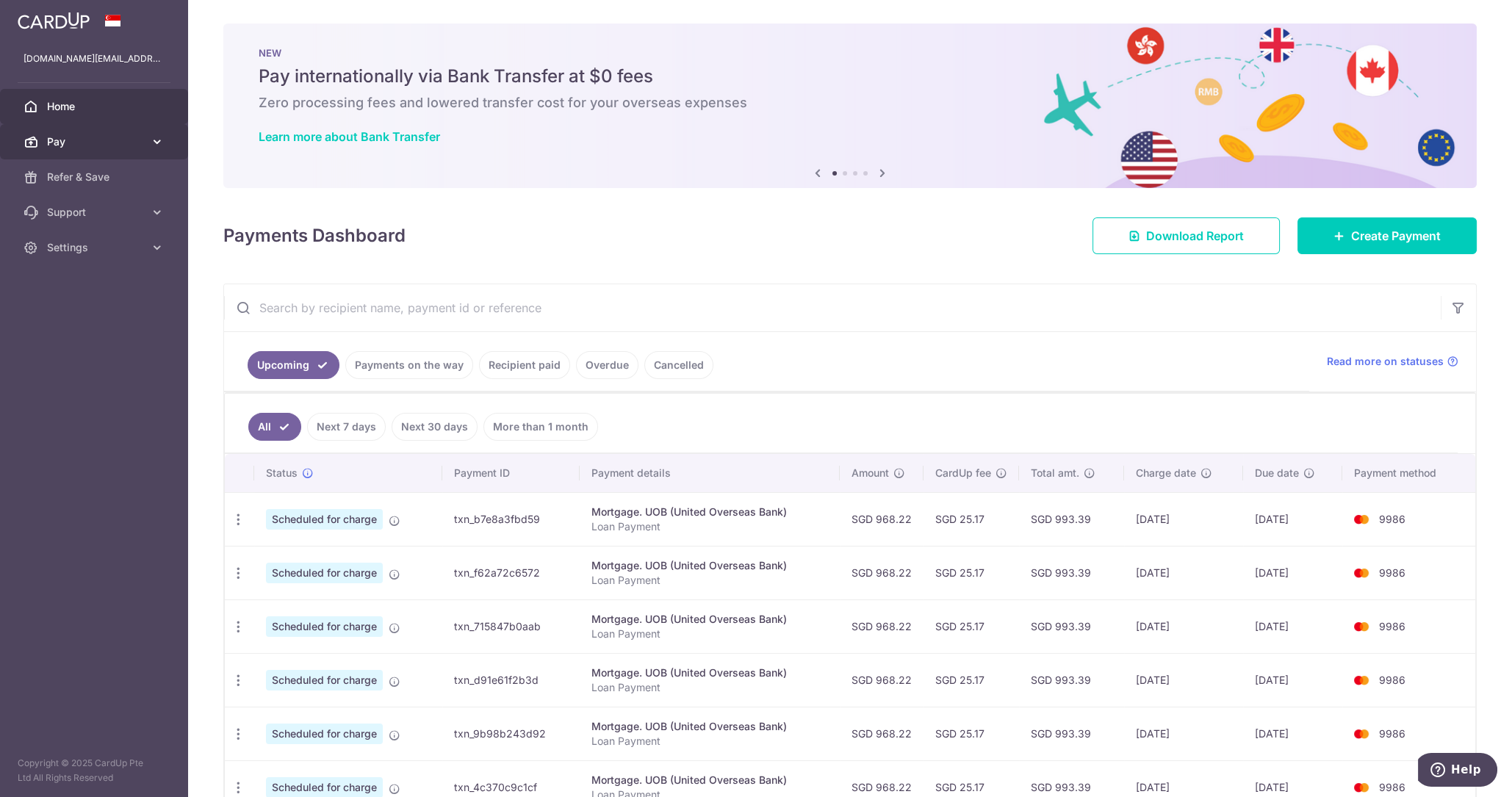
click at [160, 146] on icon at bounding box center [157, 142] width 15 height 15
click at [108, 235] on link "Cards" at bounding box center [94, 248] width 188 height 36
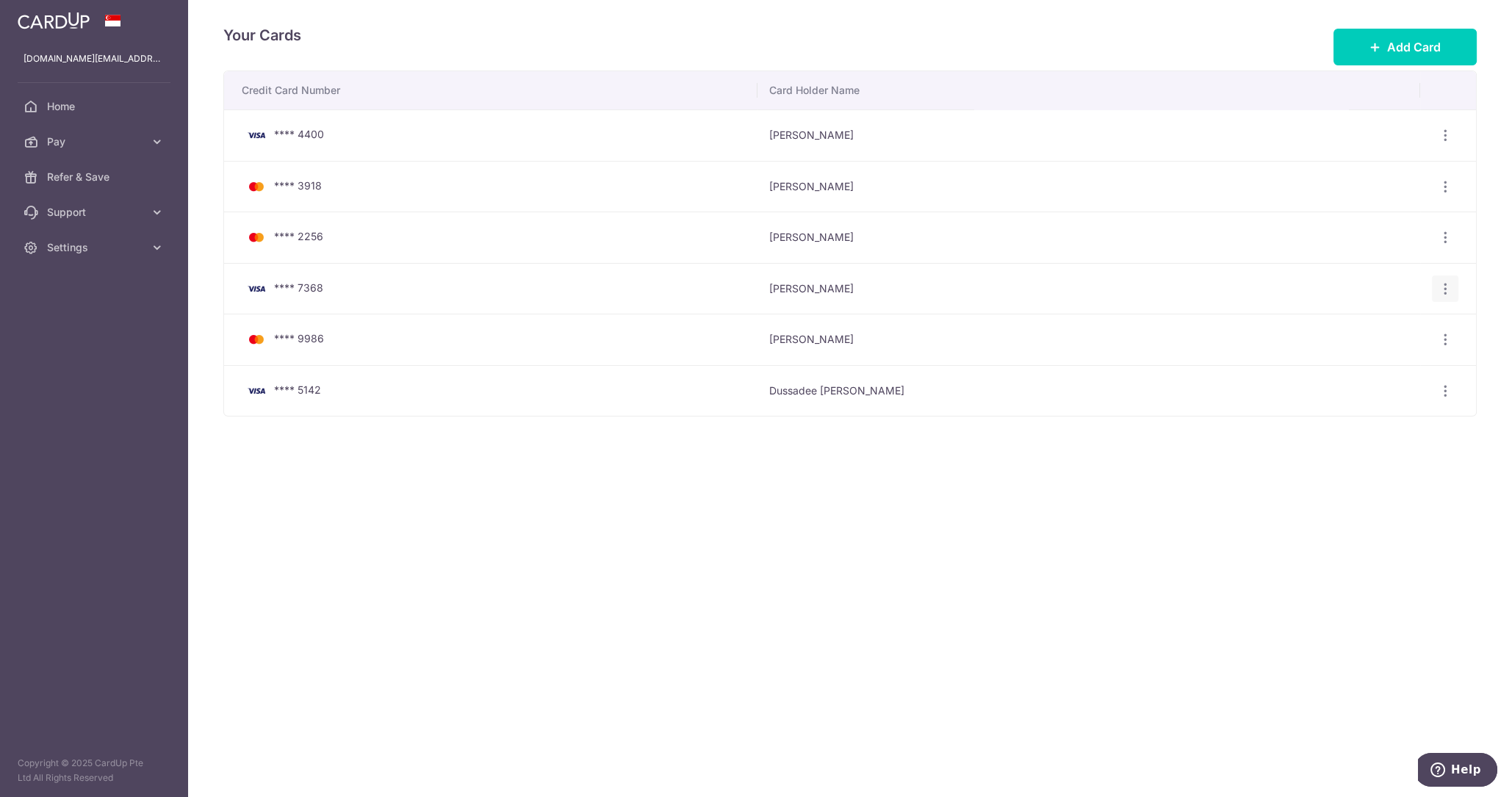
click at [1445, 286] on icon "button" at bounding box center [1445, 288] width 15 height 15
click at [1368, 362] on span "Delete" at bounding box center [1395, 364] width 100 height 18
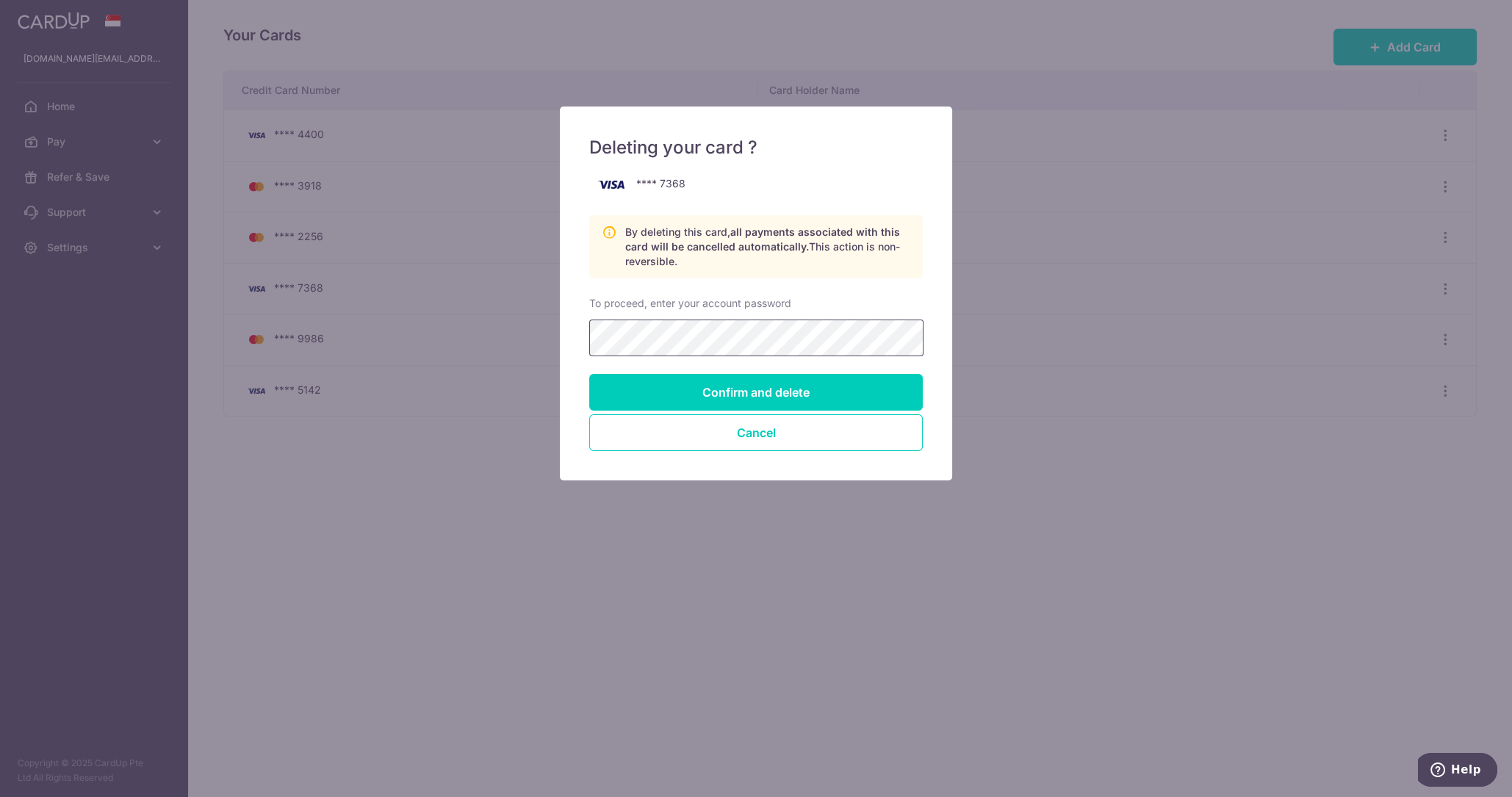
click at [589, 374] on input "Confirm and delete" at bounding box center [756, 392] width 334 height 36
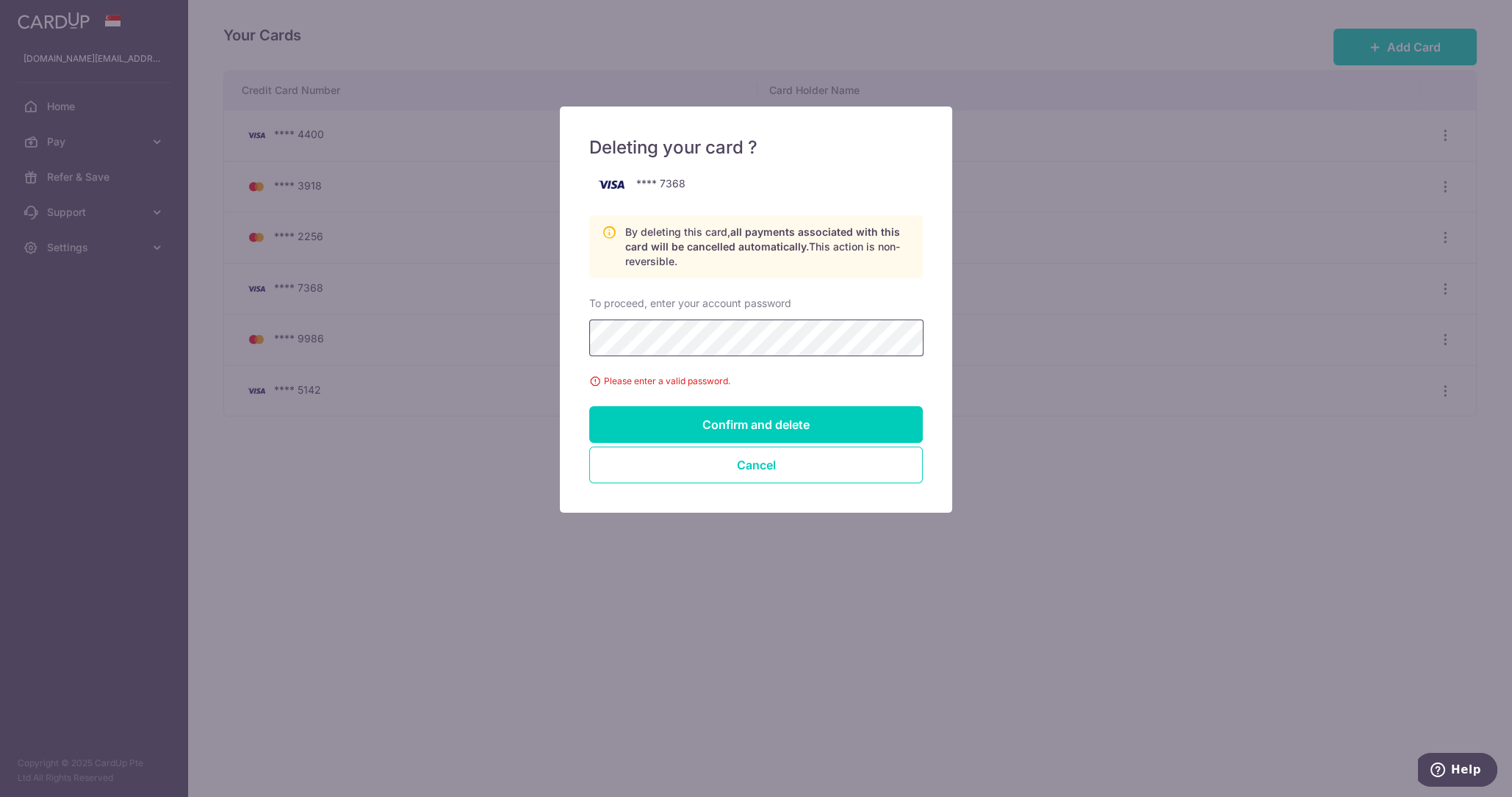
click at [457, 329] on div "Deleting your card ? **** 7368 By deleting this card, all payments associated w…" at bounding box center [756, 398] width 1512 height 797
click at [797, 550] on div "Deleting your card ? **** 7368 By deleting this card, all payments associated w…" at bounding box center [756, 398] width 1512 height 797
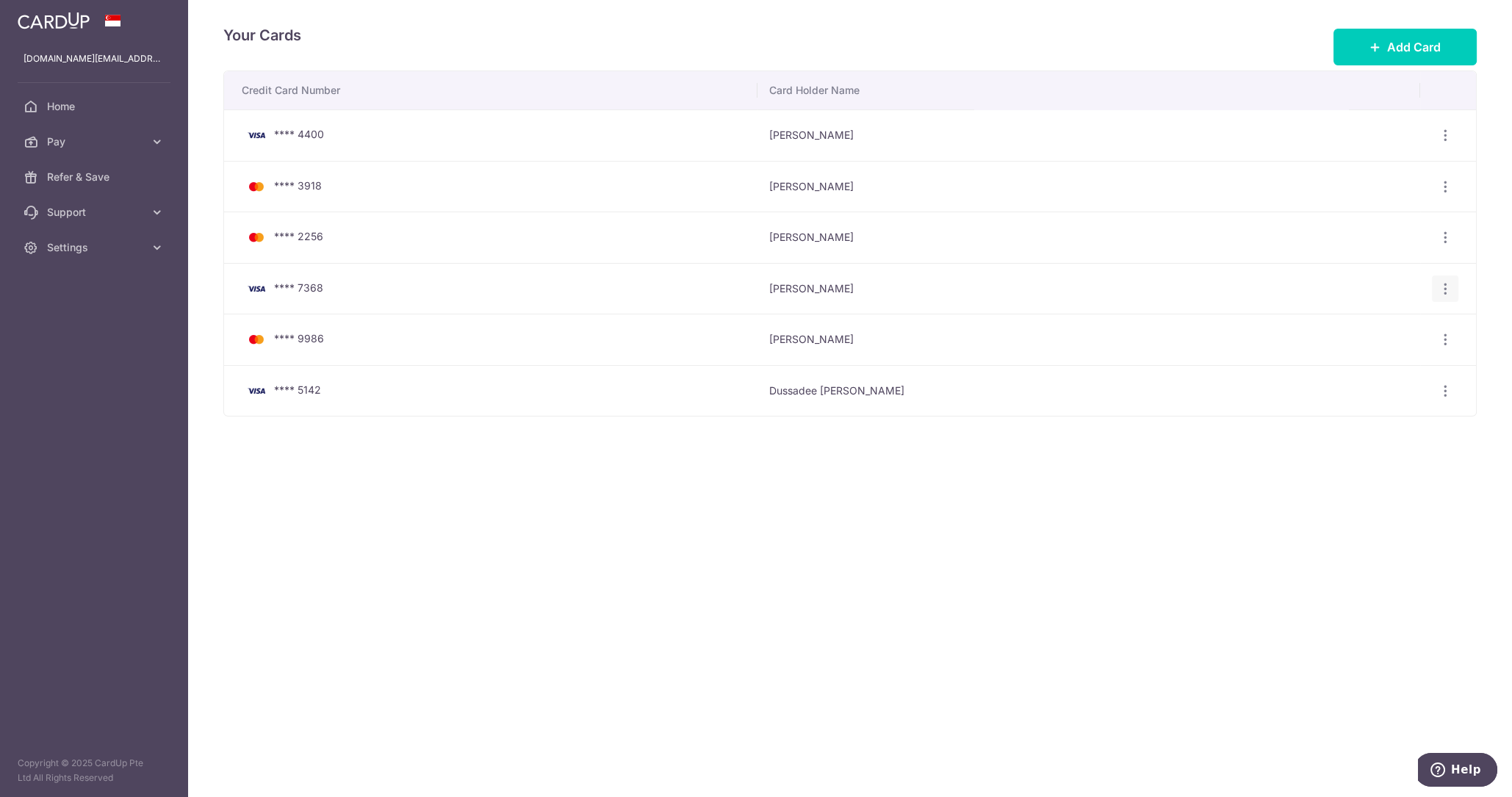
click at [1447, 292] on icon "button" at bounding box center [1445, 288] width 15 height 15
click at [1373, 362] on span "Delete" at bounding box center [1395, 364] width 100 height 18
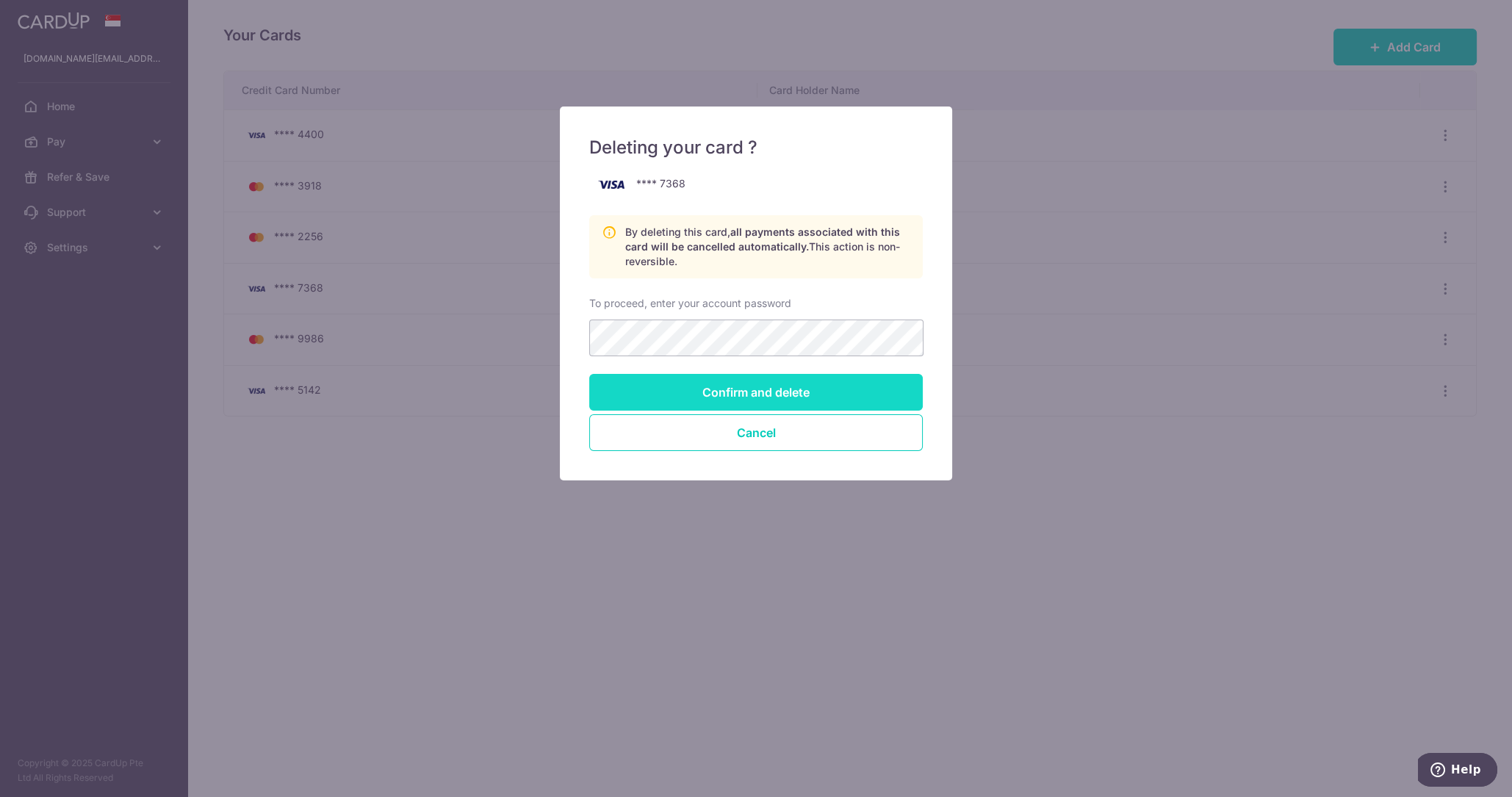
click at [623, 386] on input "Confirm and delete" at bounding box center [756, 392] width 334 height 36
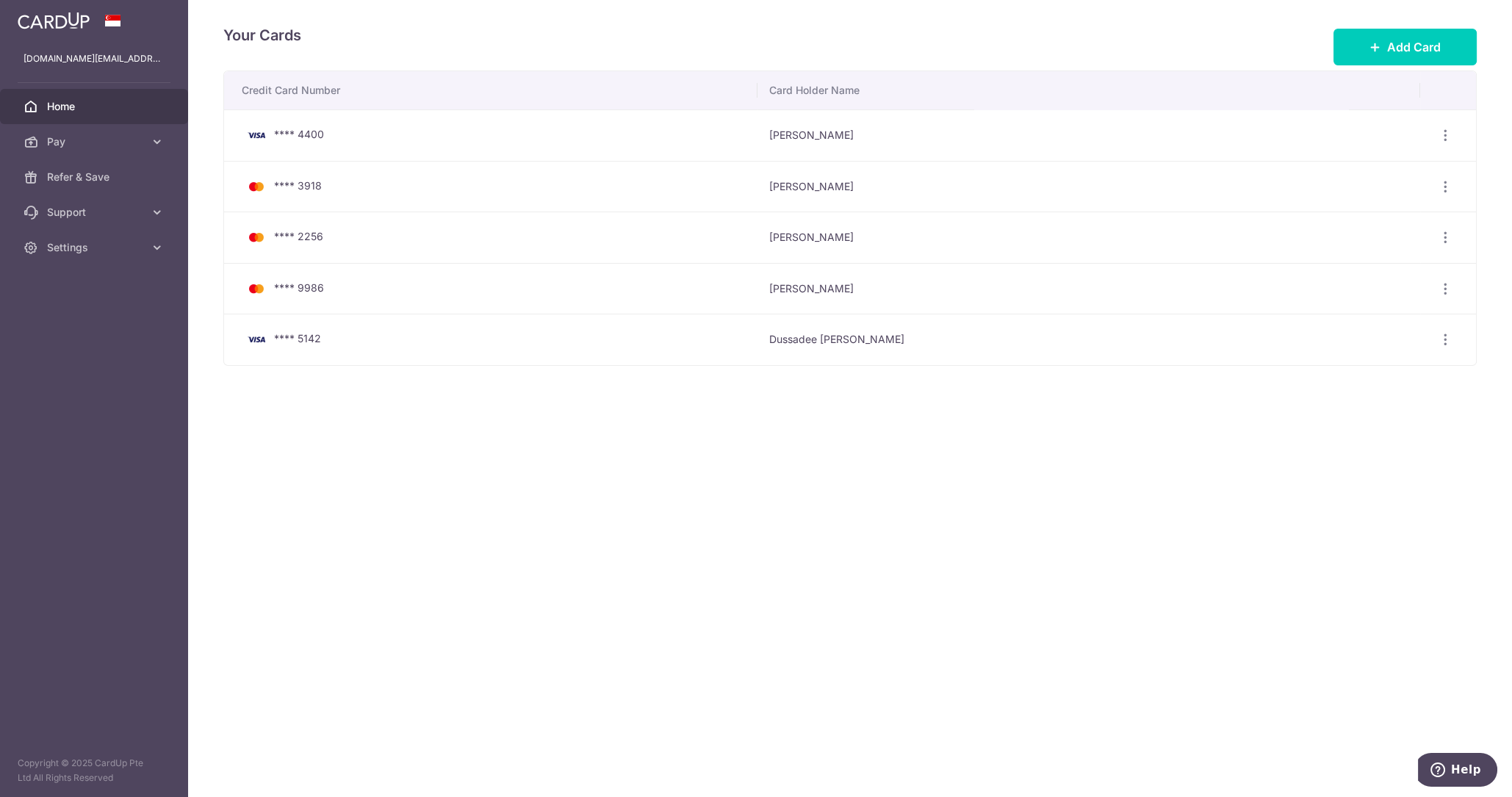
click at [49, 106] on span "Home" at bounding box center [96, 106] width 97 height 15
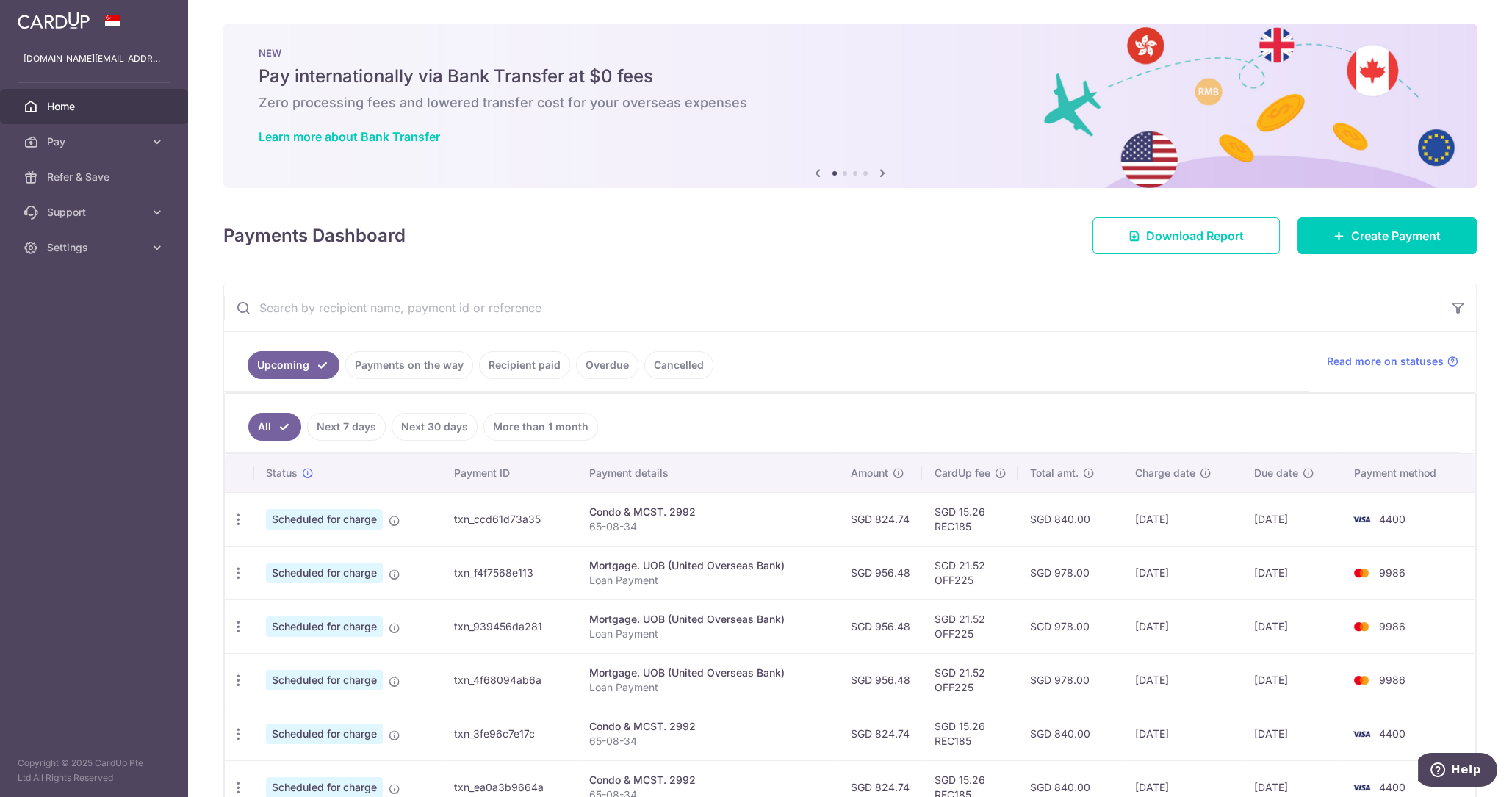
scroll to position [305, 0]
